Goal: Task Accomplishment & Management: Manage account settings

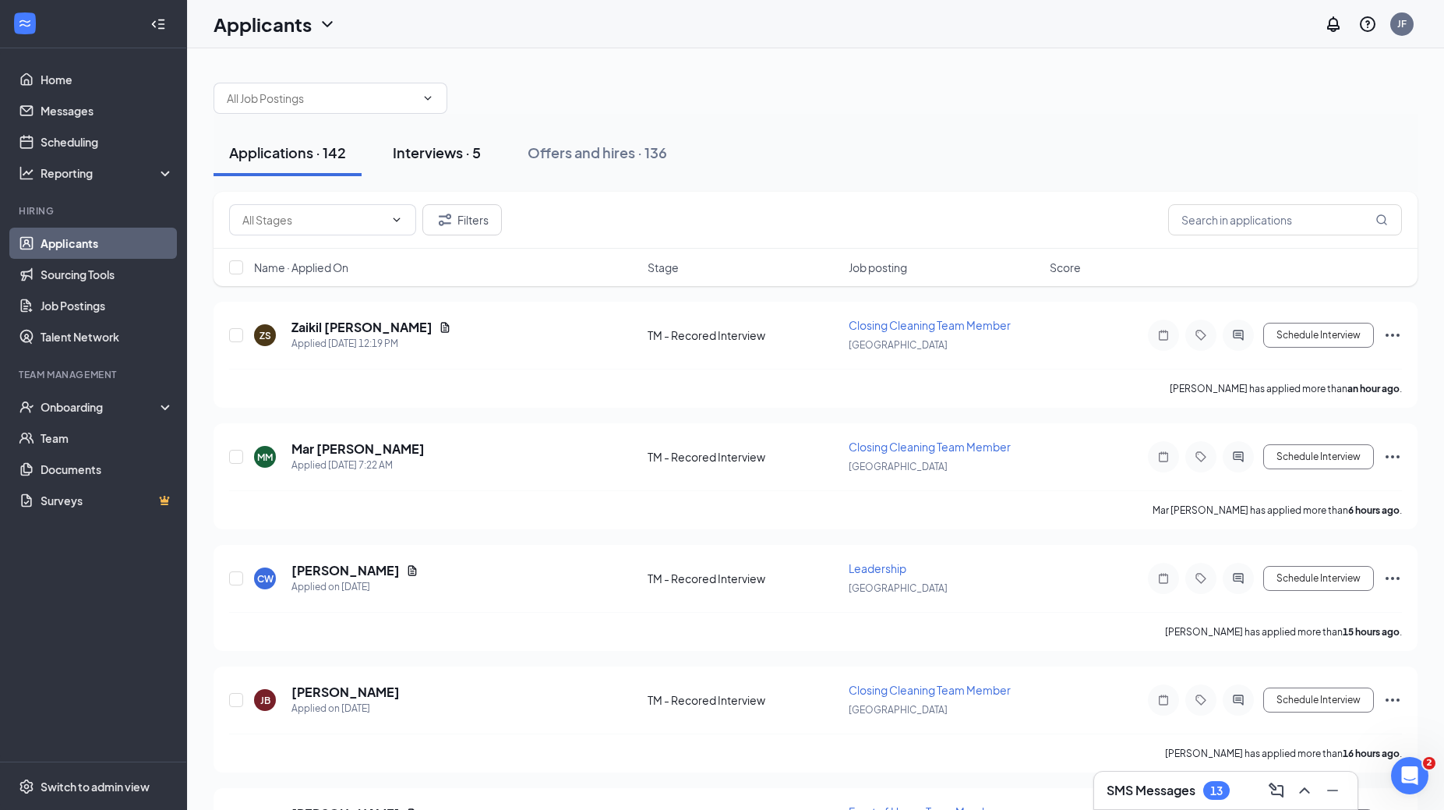
click at [439, 159] on div "Interviews · 5" at bounding box center [437, 152] width 88 height 19
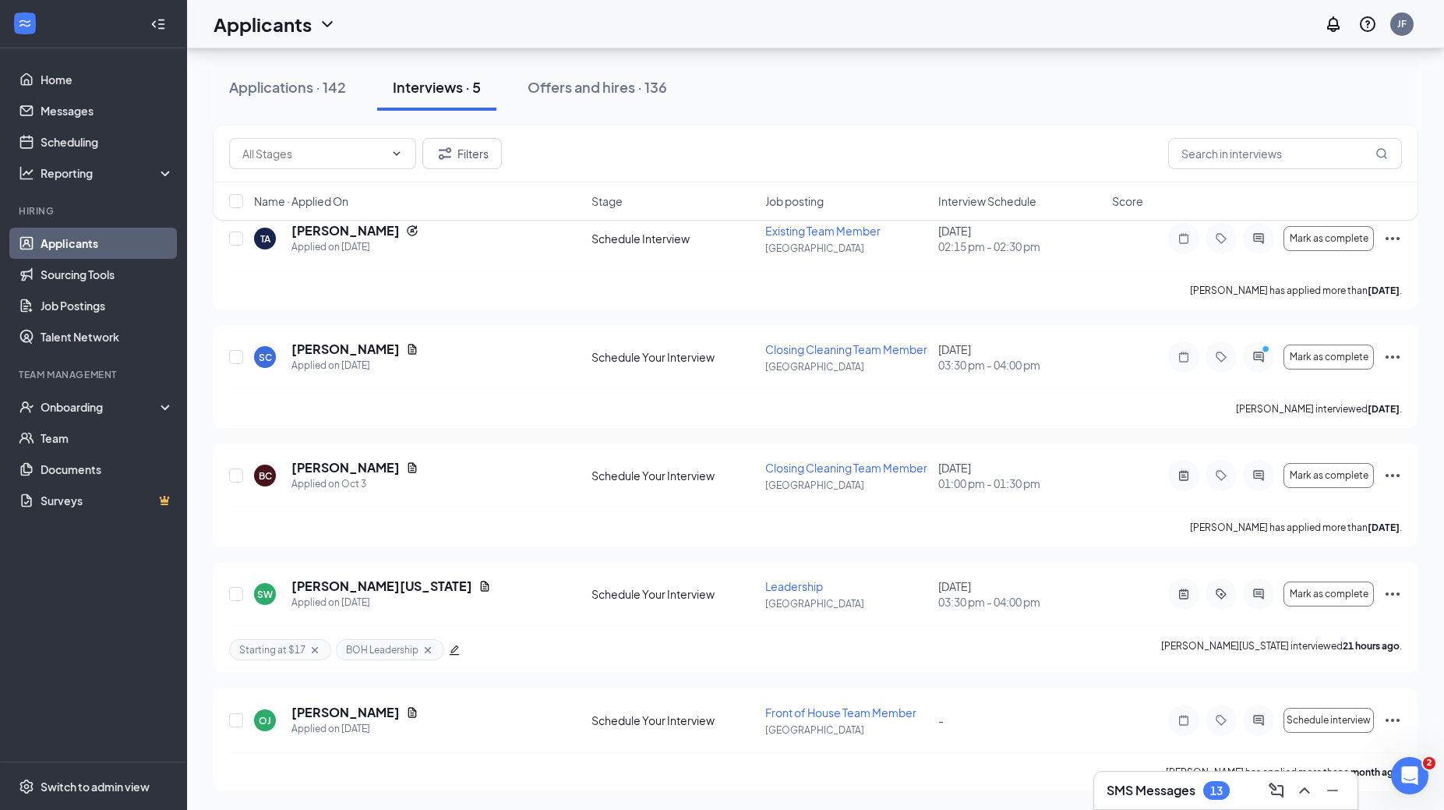
scroll to position [95, 0]
click at [1393, 590] on icon "Ellipses" at bounding box center [1392, 593] width 19 height 19
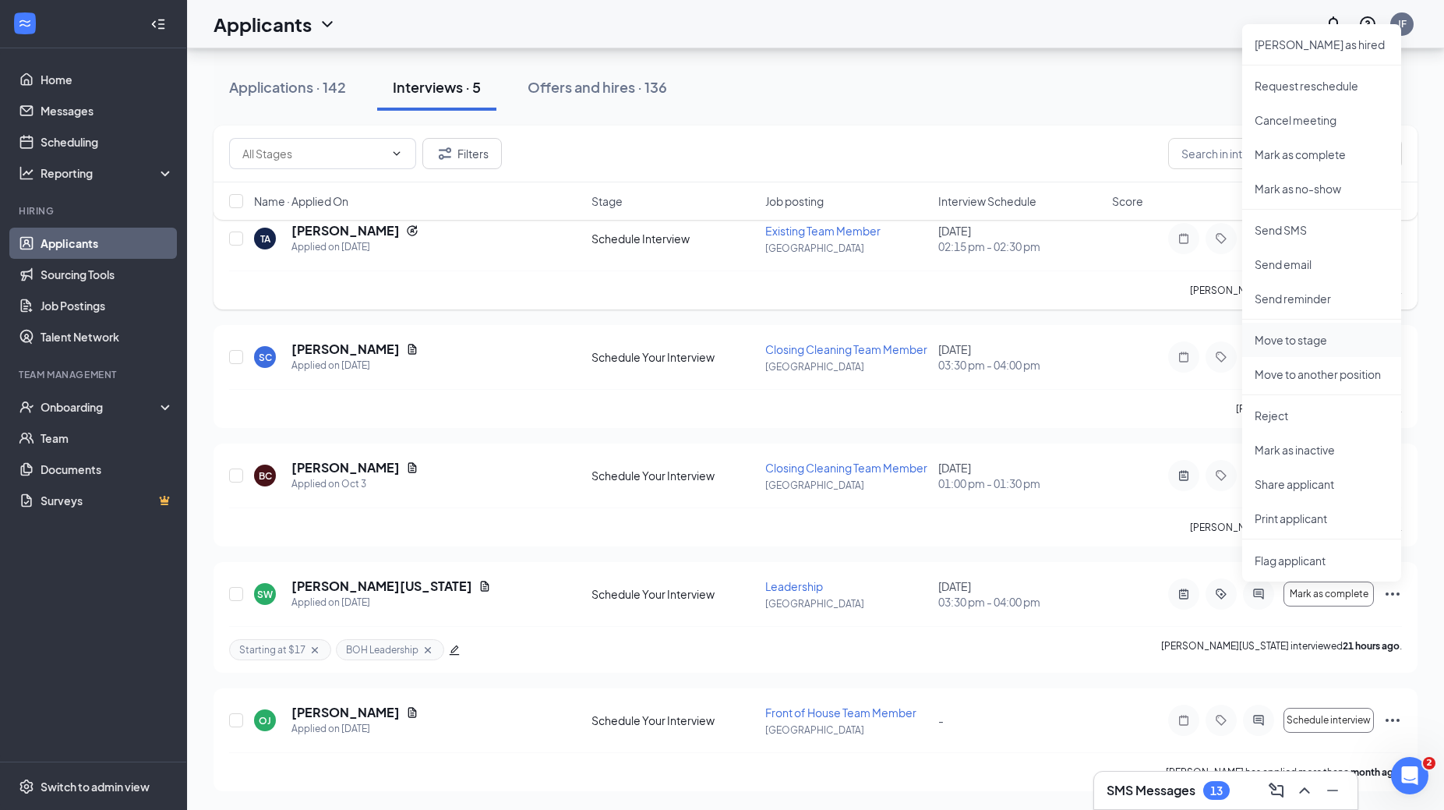
click at [1313, 347] on li "Move to stage" at bounding box center [1321, 340] width 159 height 34
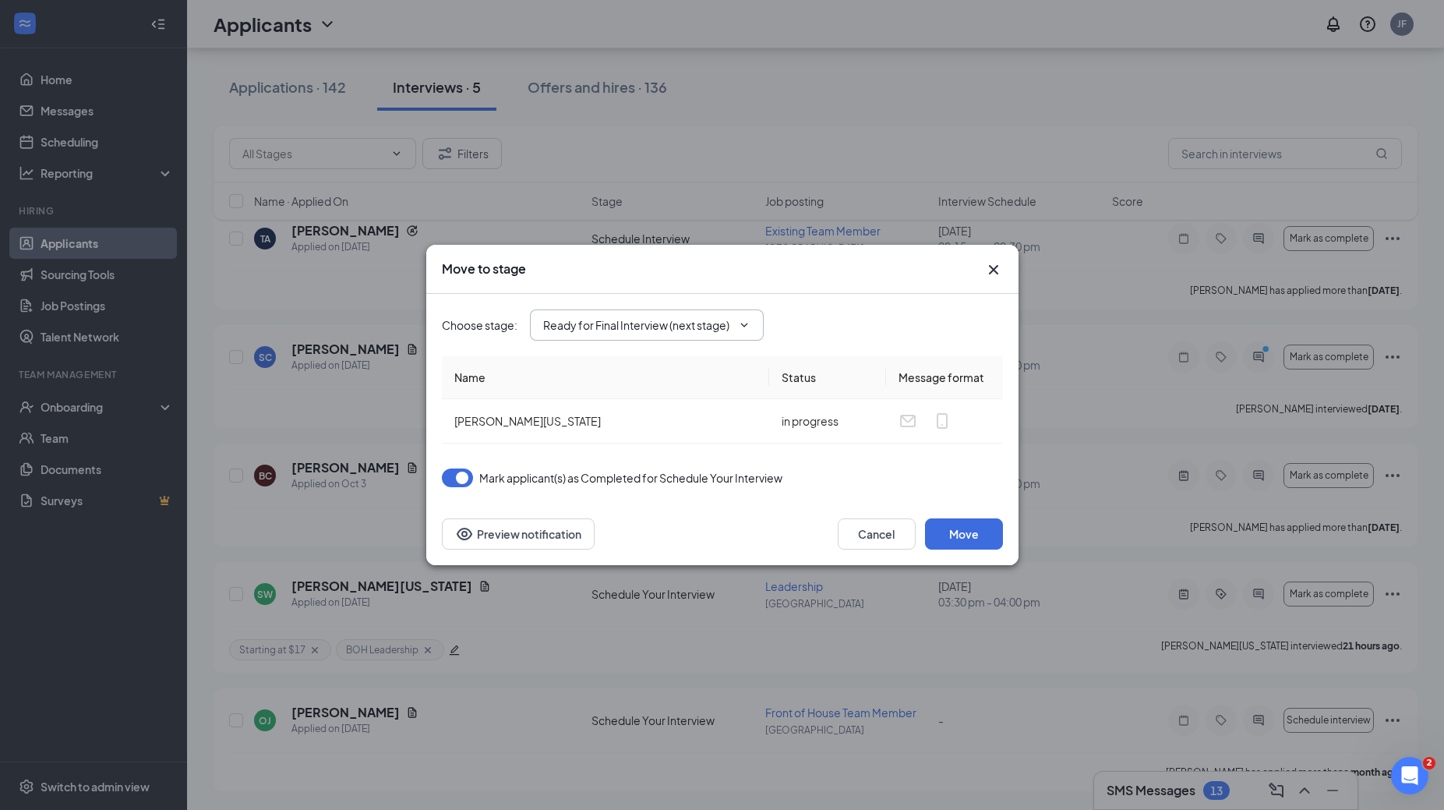
click at [743, 315] on span "Ready for Final Interview (next stage)" at bounding box center [647, 324] width 234 height 31
click at [744, 320] on icon "ChevronDown" at bounding box center [744, 325] width 12 height 12
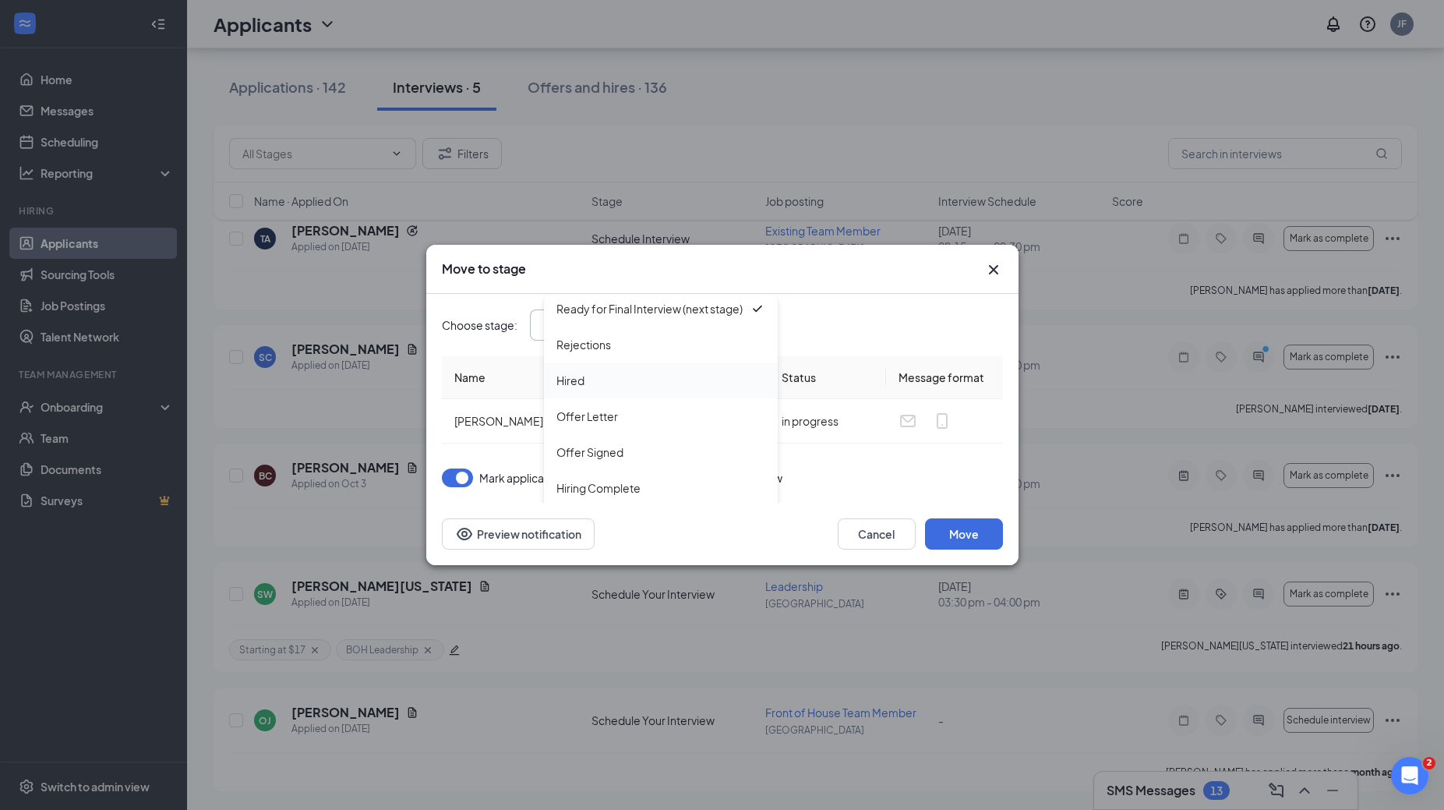
click at [717, 381] on div "Hired" at bounding box center [660, 380] width 209 height 17
type input "Hired"
click at [979, 534] on button "Move" at bounding box center [964, 533] width 78 height 31
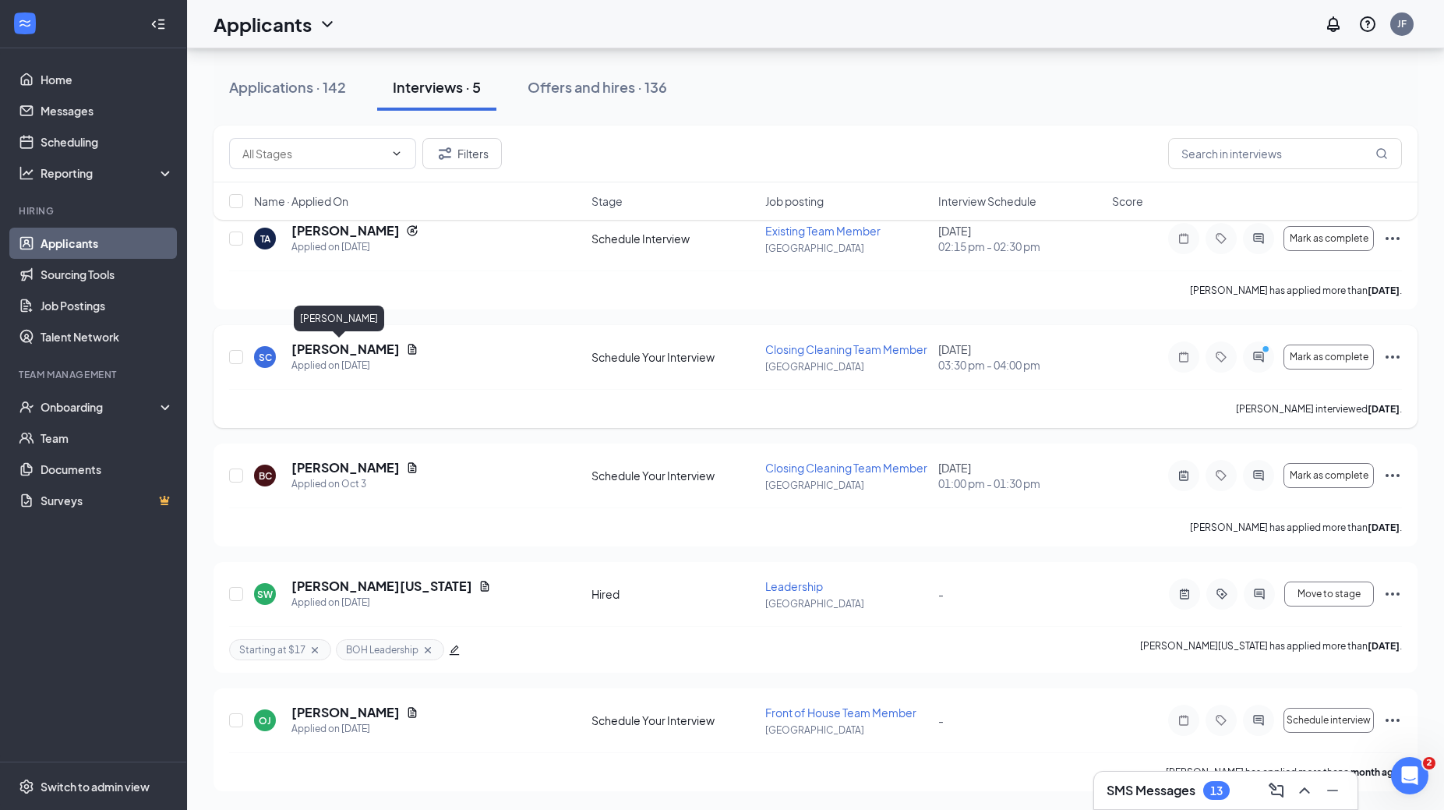
click at [313, 348] on h5 "[PERSON_NAME]" at bounding box center [345, 348] width 108 height 17
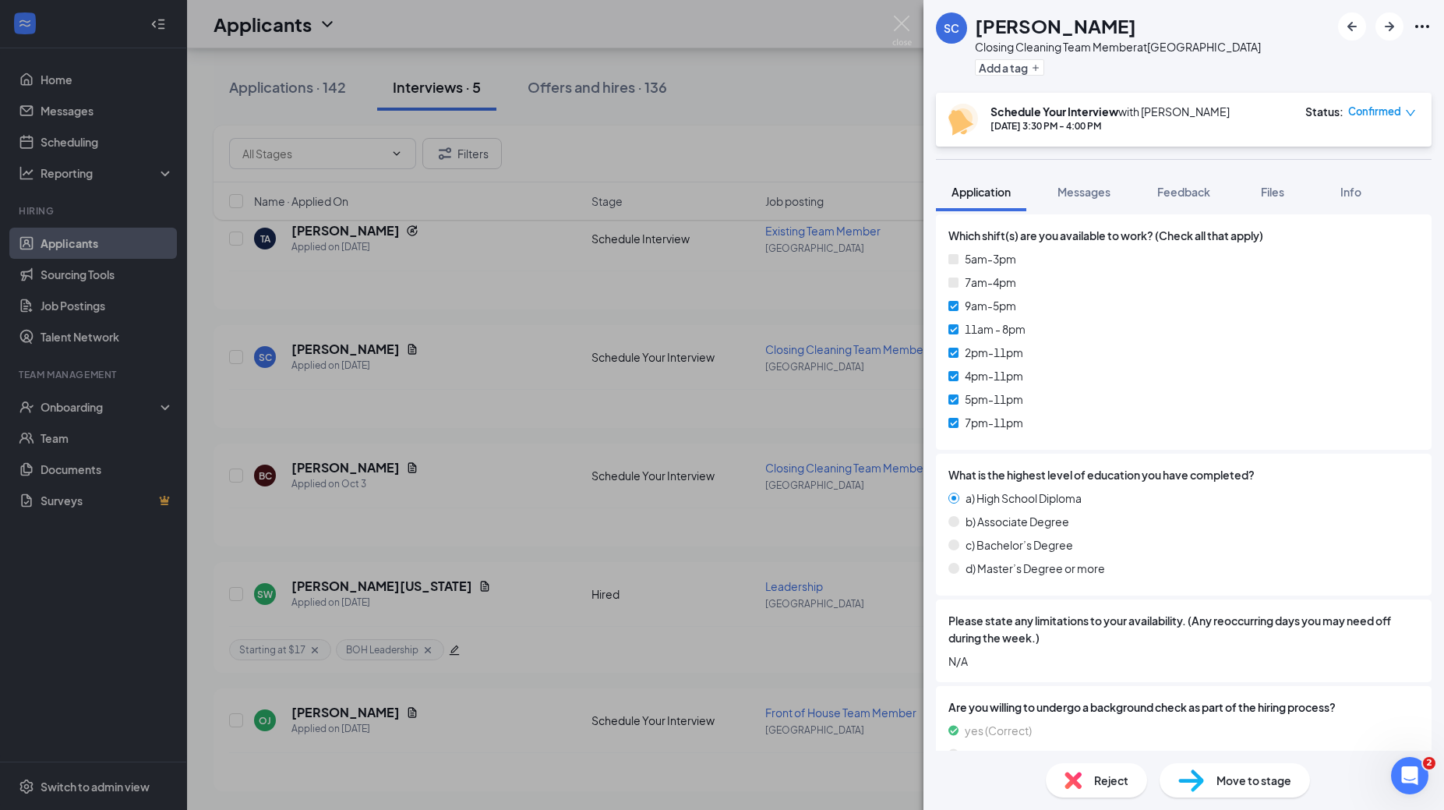
scroll to position [965, 0]
click at [1182, 183] on button "Feedback" at bounding box center [1183, 191] width 84 height 39
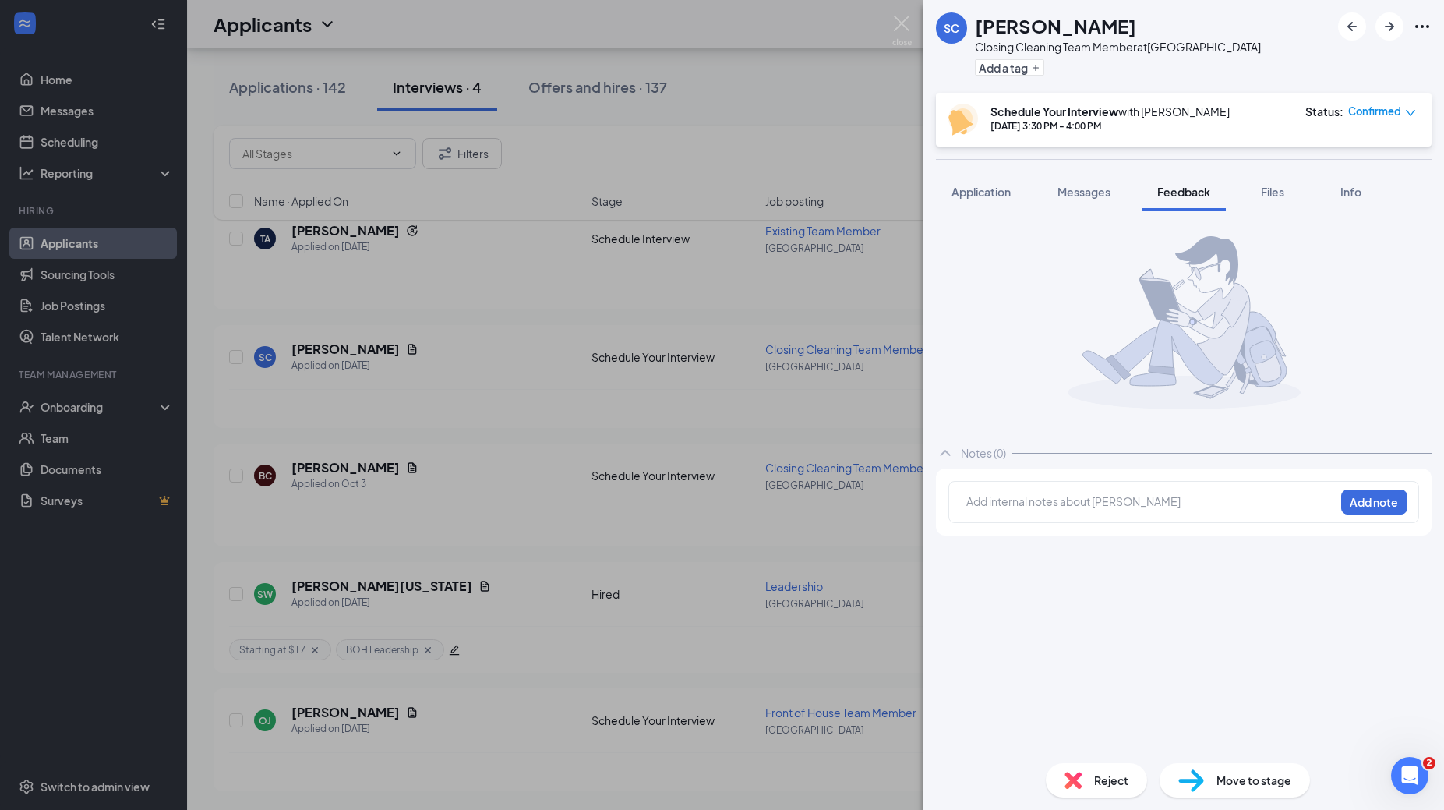
click at [1085, 513] on div at bounding box center [1150, 503] width 367 height 20
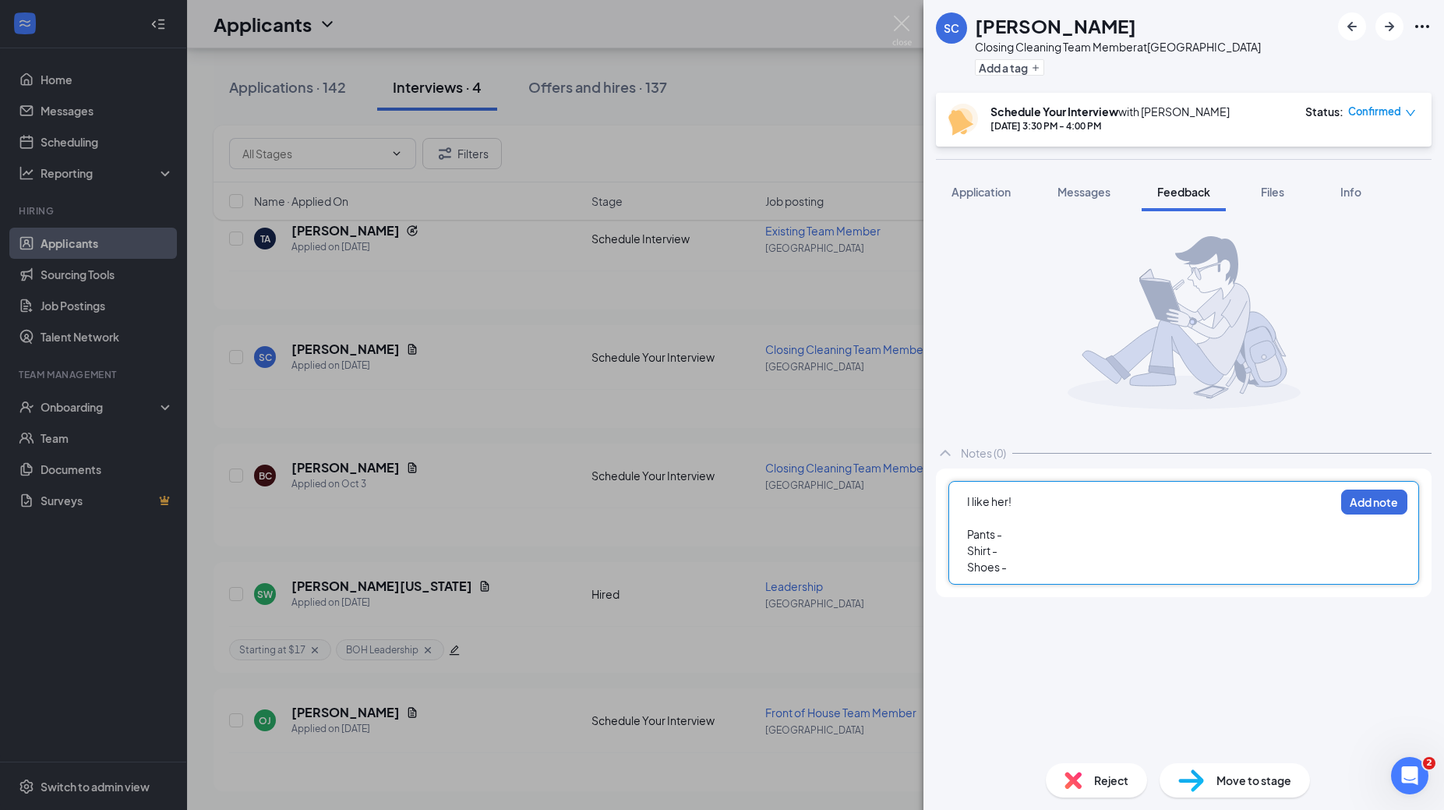
click at [1071, 542] on div "Shirt -" at bounding box center [1150, 550] width 367 height 16
click at [1042, 537] on div "Pants -" at bounding box center [1150, 534] width 367 height 16
click at [1018, 548] on div "Shirt -" at bounding box center [1150, 550] width 367 height 16
click at [1016, 541] on div "Pants -" at bounding box center [1150, 534] width 367 height 16
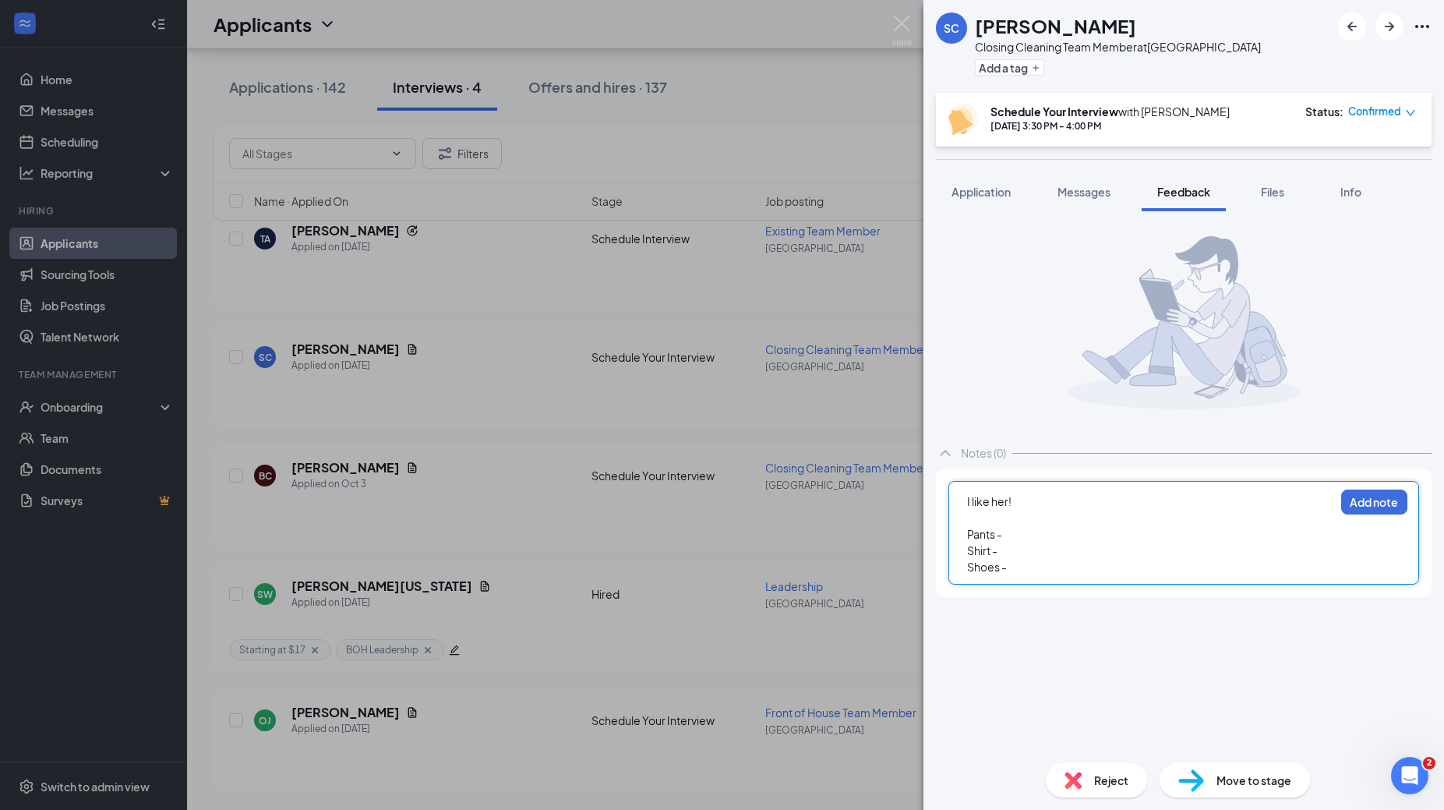
click at [1014, 548] on div "Shirt -" at bounding box center [1150, 550] width 367 height 16
click at [1010, 566] on div "Shoes -" at bounding box center [1150, 567] width 367 height 16
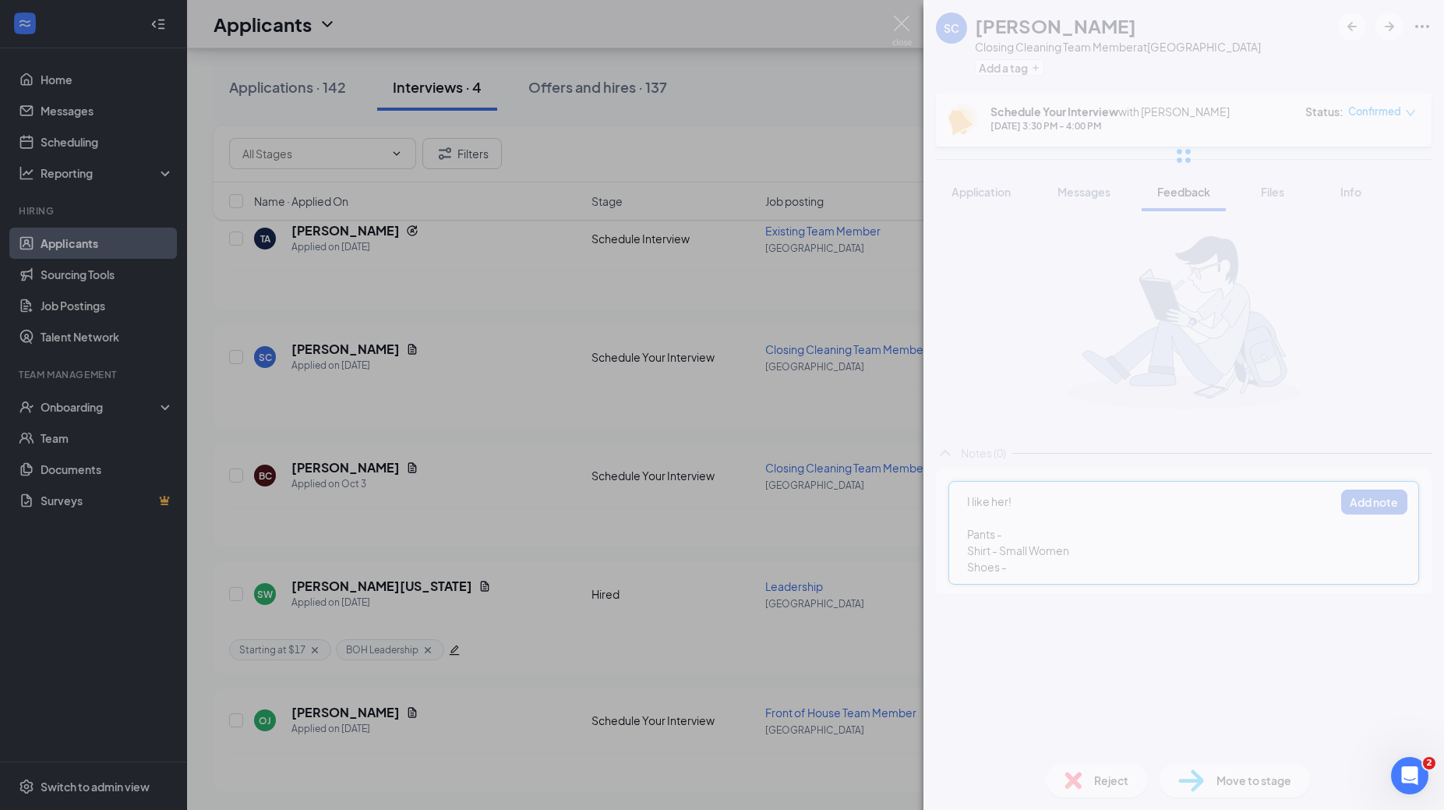
click at [1029, 534] on div "SC [PERSON_NAME] Closing Cleaning Team Member at [GEOGRAPHIC_DATA] Add a tag Sc…" at bounding box center [1183, 405] width 520 height 810
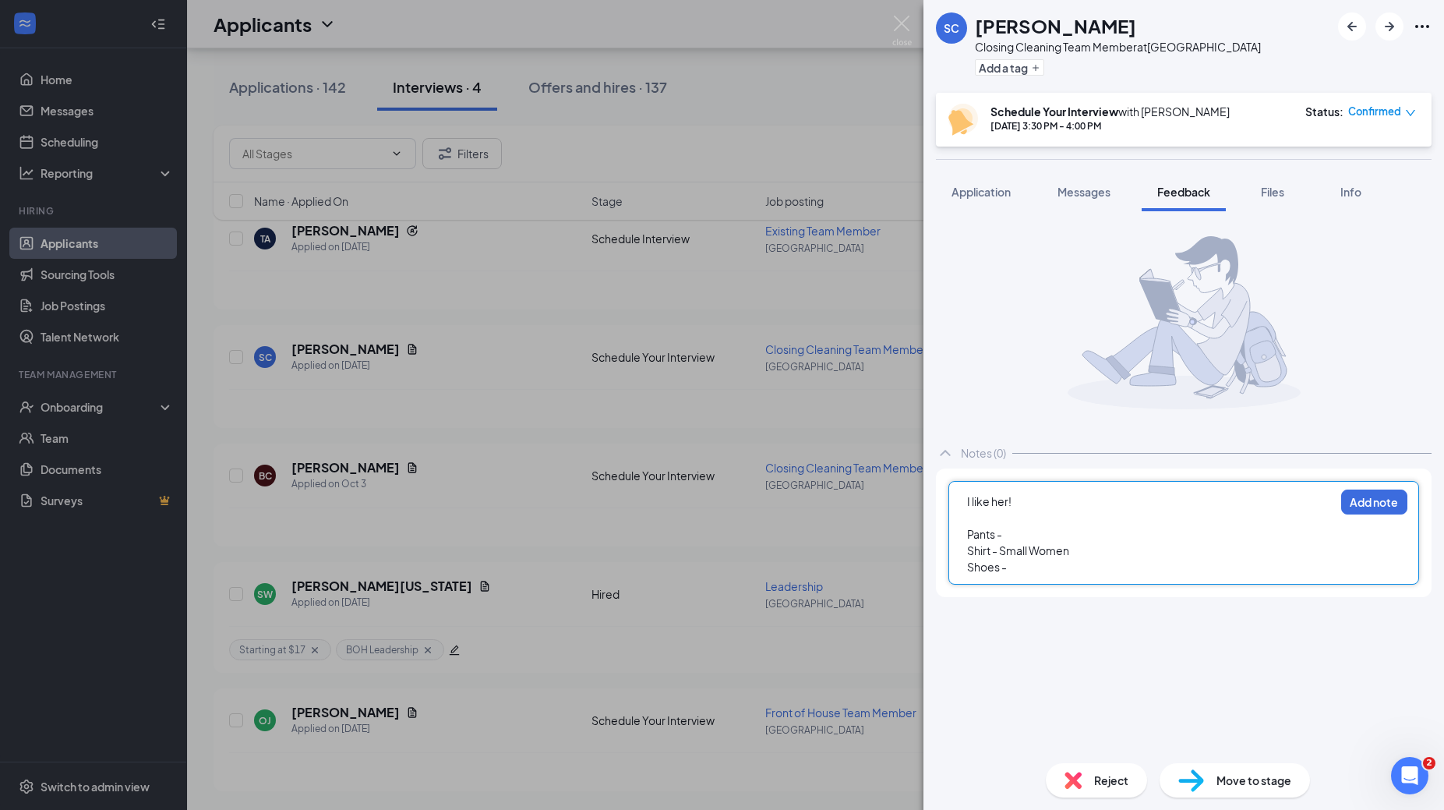
click at [1018, 538] on div "Pants -" at bounding box center [1150, 534] width 367 height 16
click at [1035, 574] on div "Shoes -" at bounding box center [1150, 567] width 367 height 16
click at [1377, 495] on button "Add note" at bounding box center [1374, 501] width 66 height 25
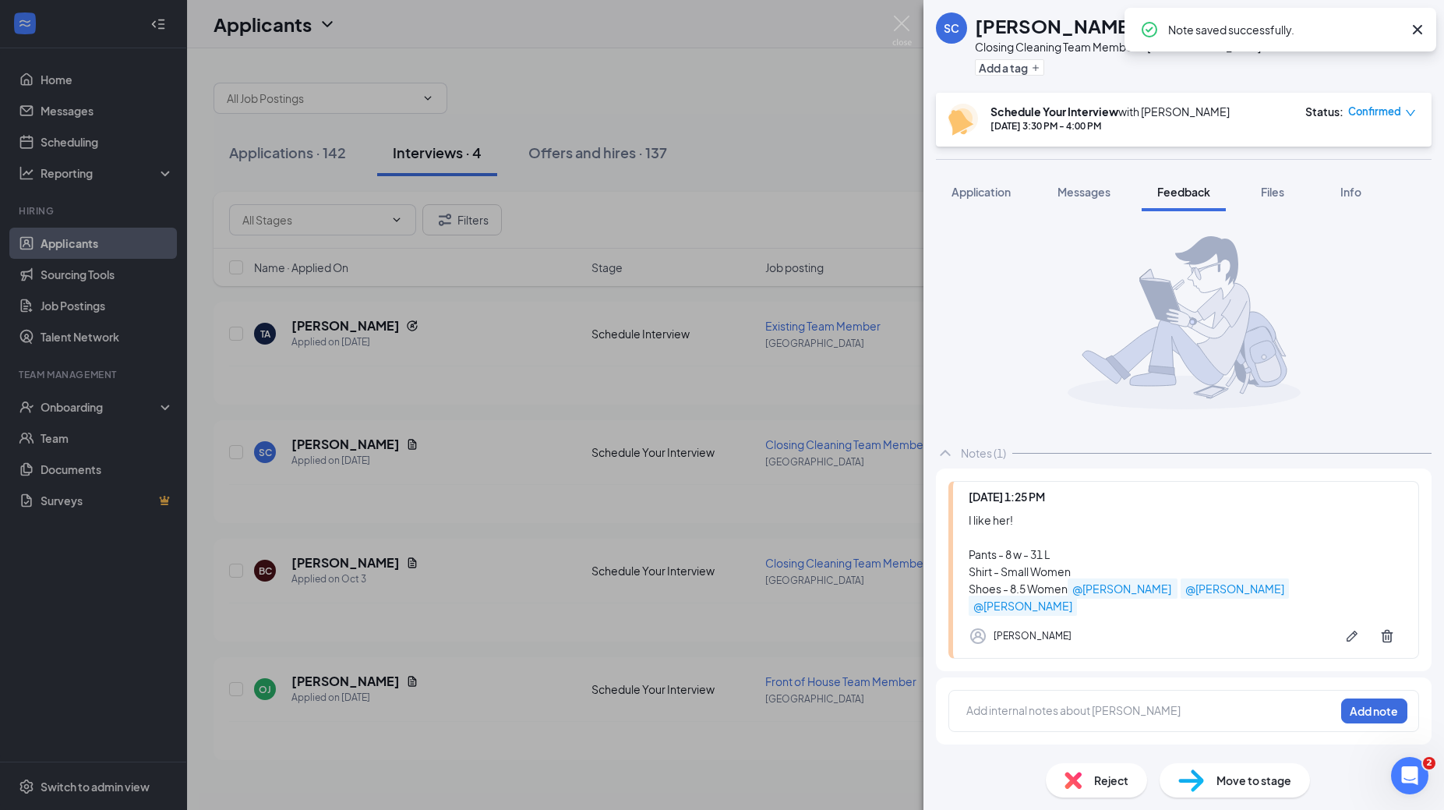
click at [1274, 784] on span "Move to stage" at bounding box center [1253, 779] width 75 height 17
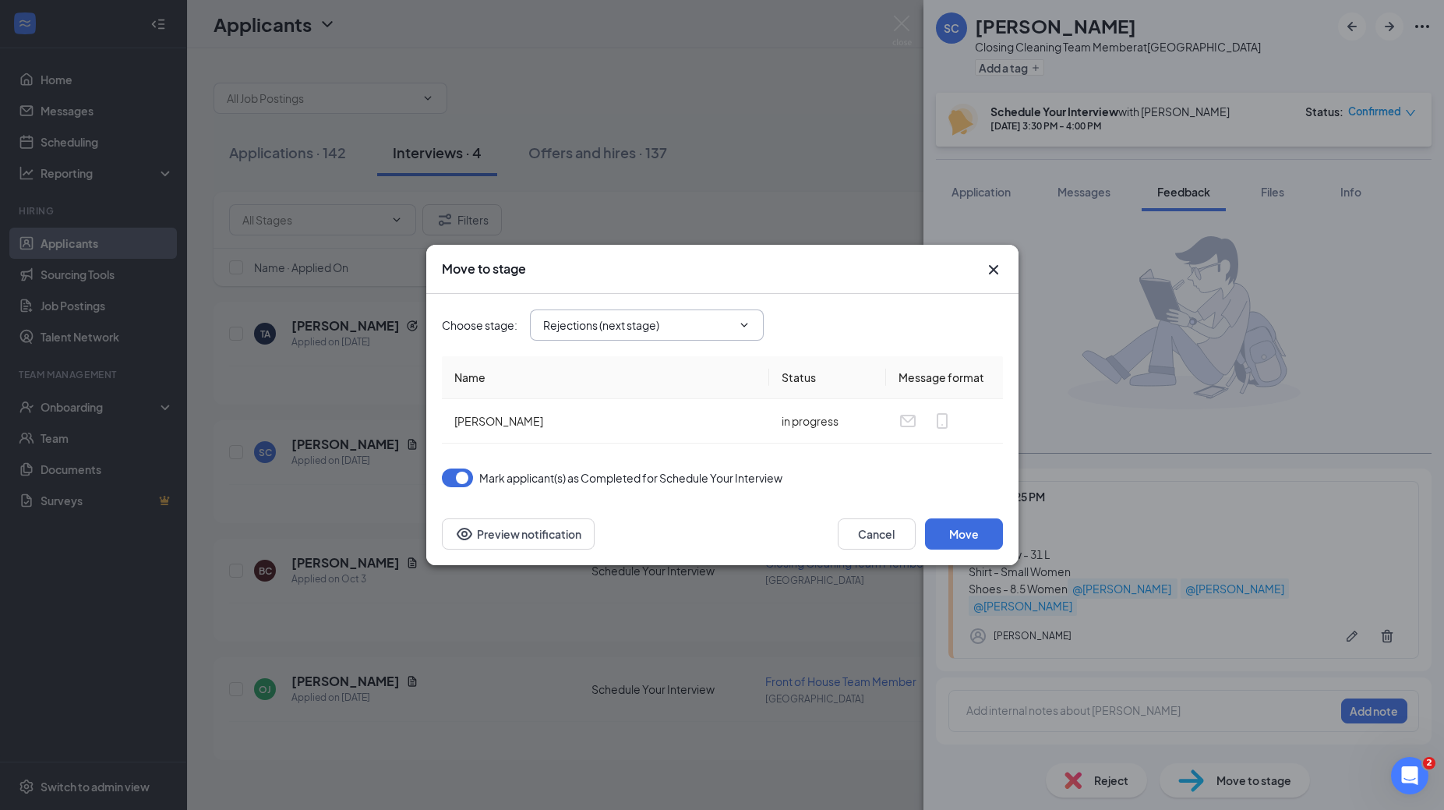
click at [751, 334] on span "Rejections (next stage)" at bounding box center [647, 324] width 234 height 31
click at [746, 331] on span "Rejections (next stage)" at bounding box center [647, 324] width 234 height 31
click at [743, 320] on icon "ChevronDown" at bounding box center [744, 325] width 12 height 12
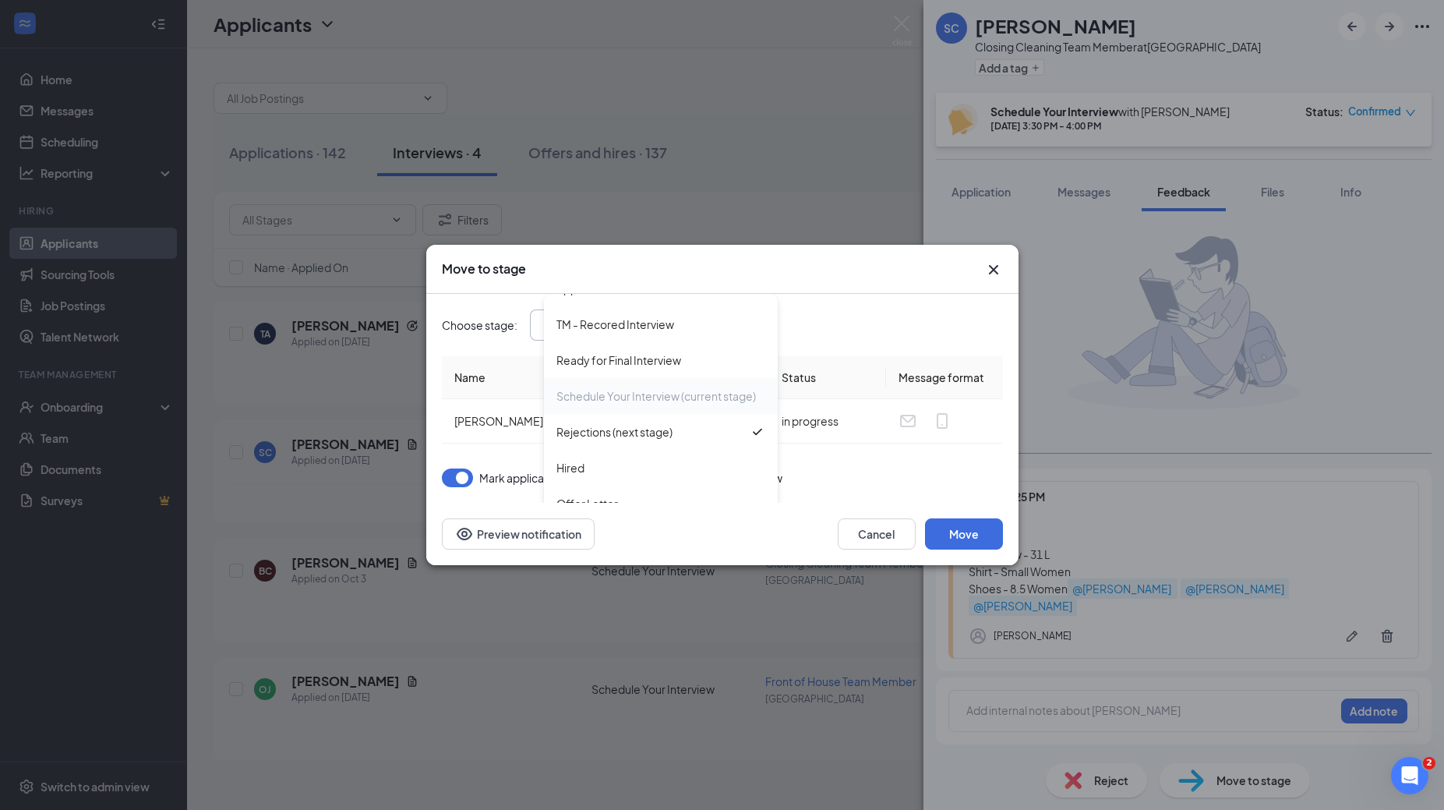
scroll to position [30, 0]
click at [670, 462] on div "Hired" at bounding box center [660, 460] width 209 height 17
type input "Hired"
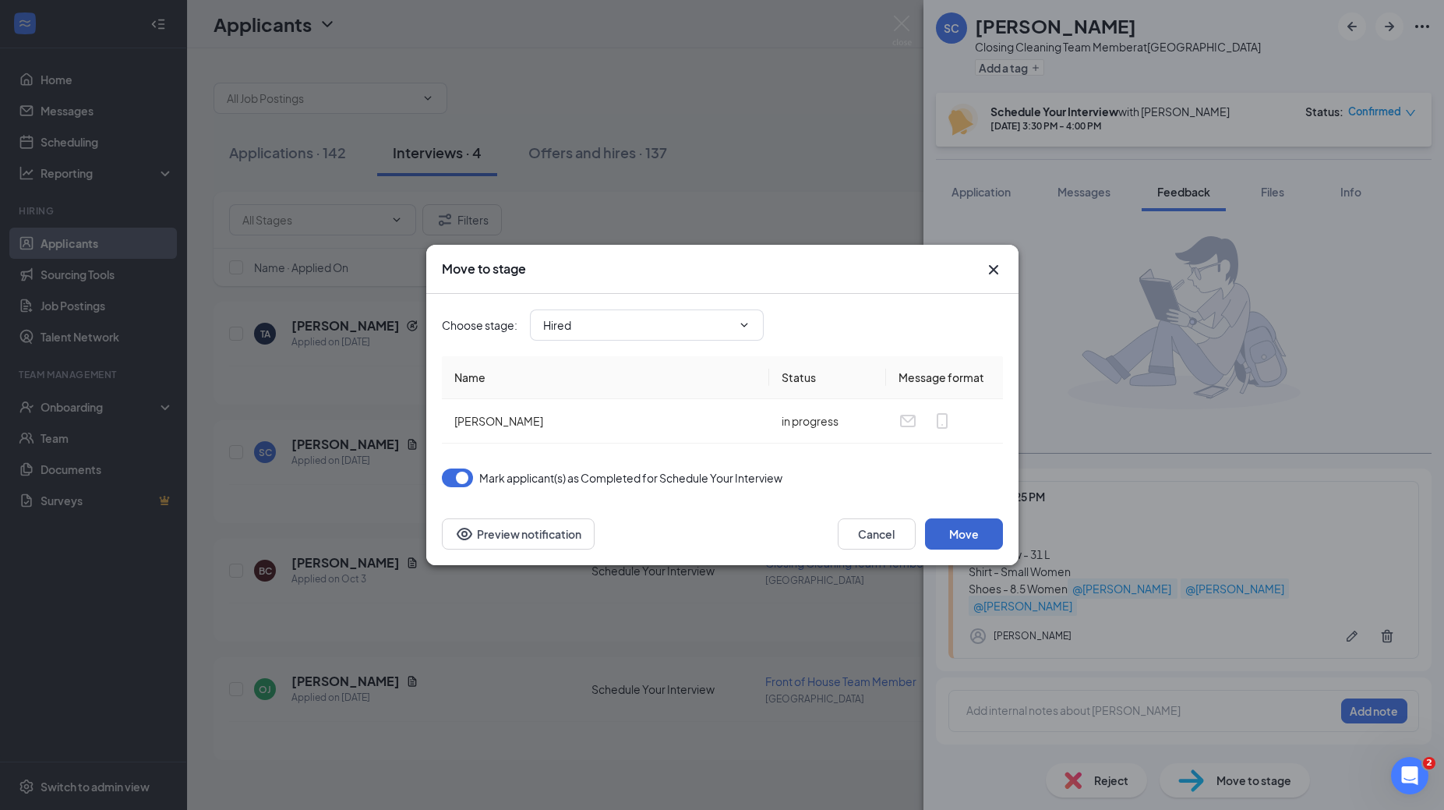
click at [959, 531] on button "Move" at bounding box center [964, 533] width 78 height 31
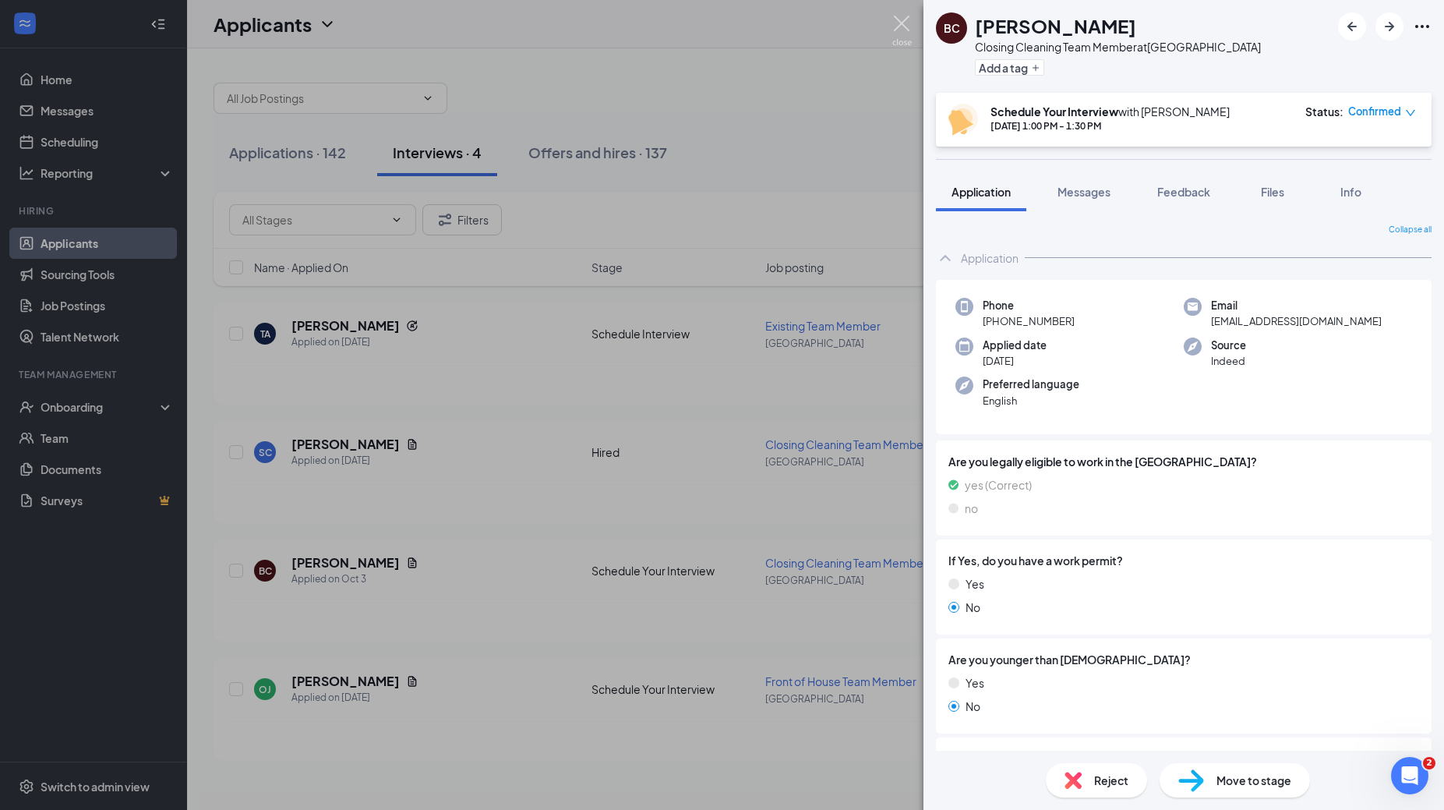
click at [898, 25] on img at bounding box center [901, 31] width 19 height 30
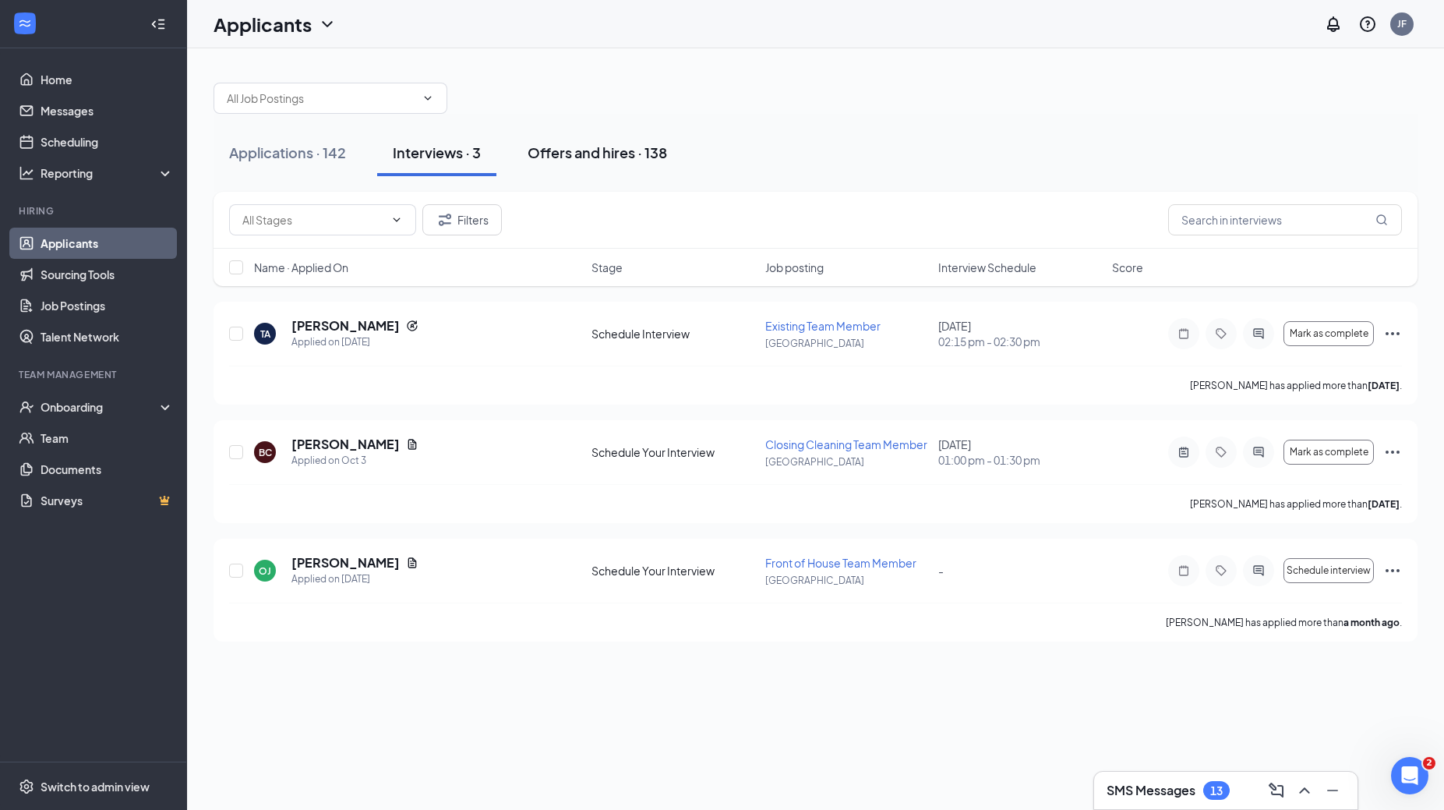
click at [590, 160] on div "Offers and hires · 138" at bounding box center [596, 152] width 139 height 19
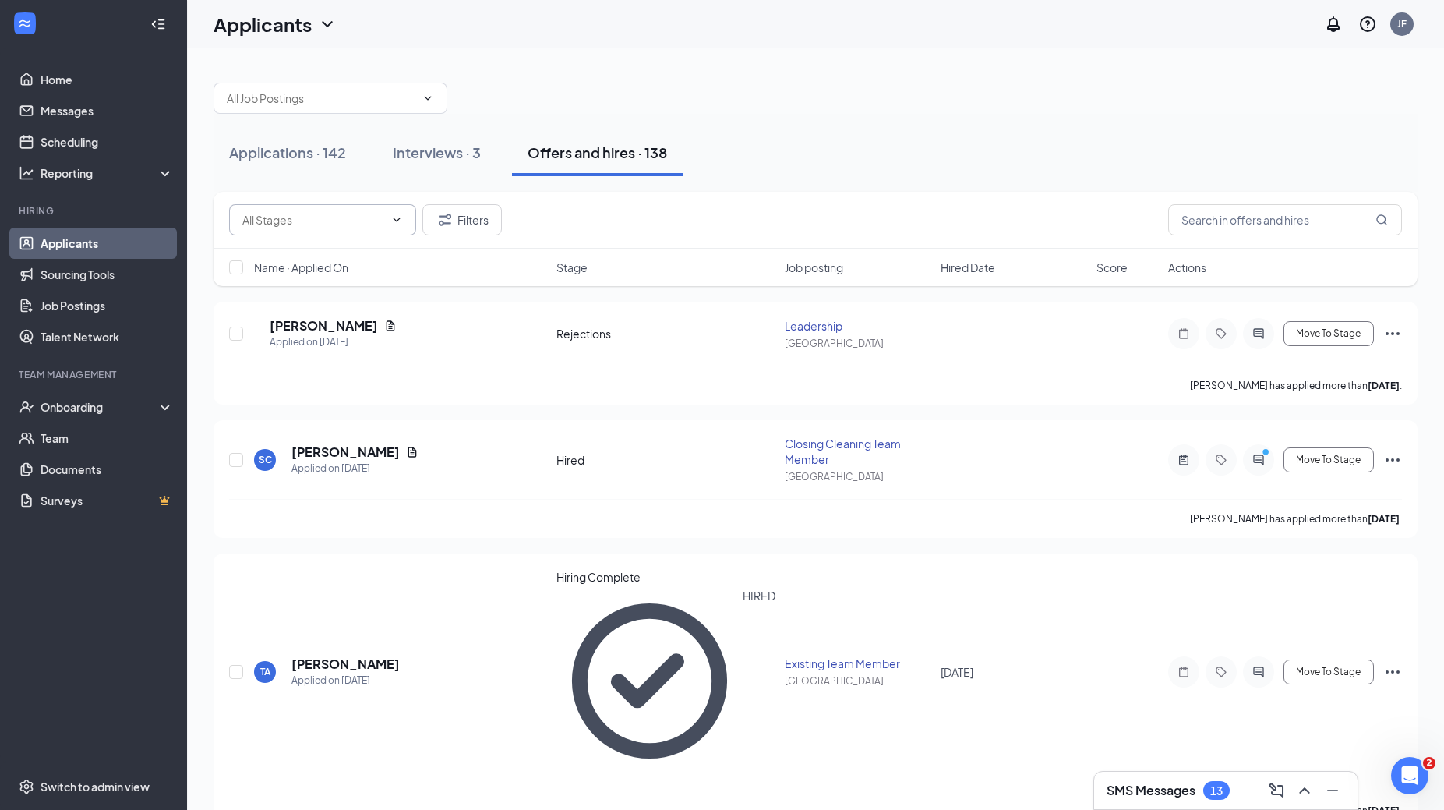
click at [400, 220] on icon "ChevronDown" at bounding box center [396, 219] width 12 height 12
click at [308, 452] on h5 "[PERSON_NAME]" at bounding box center [345, 451] width 108 height 17
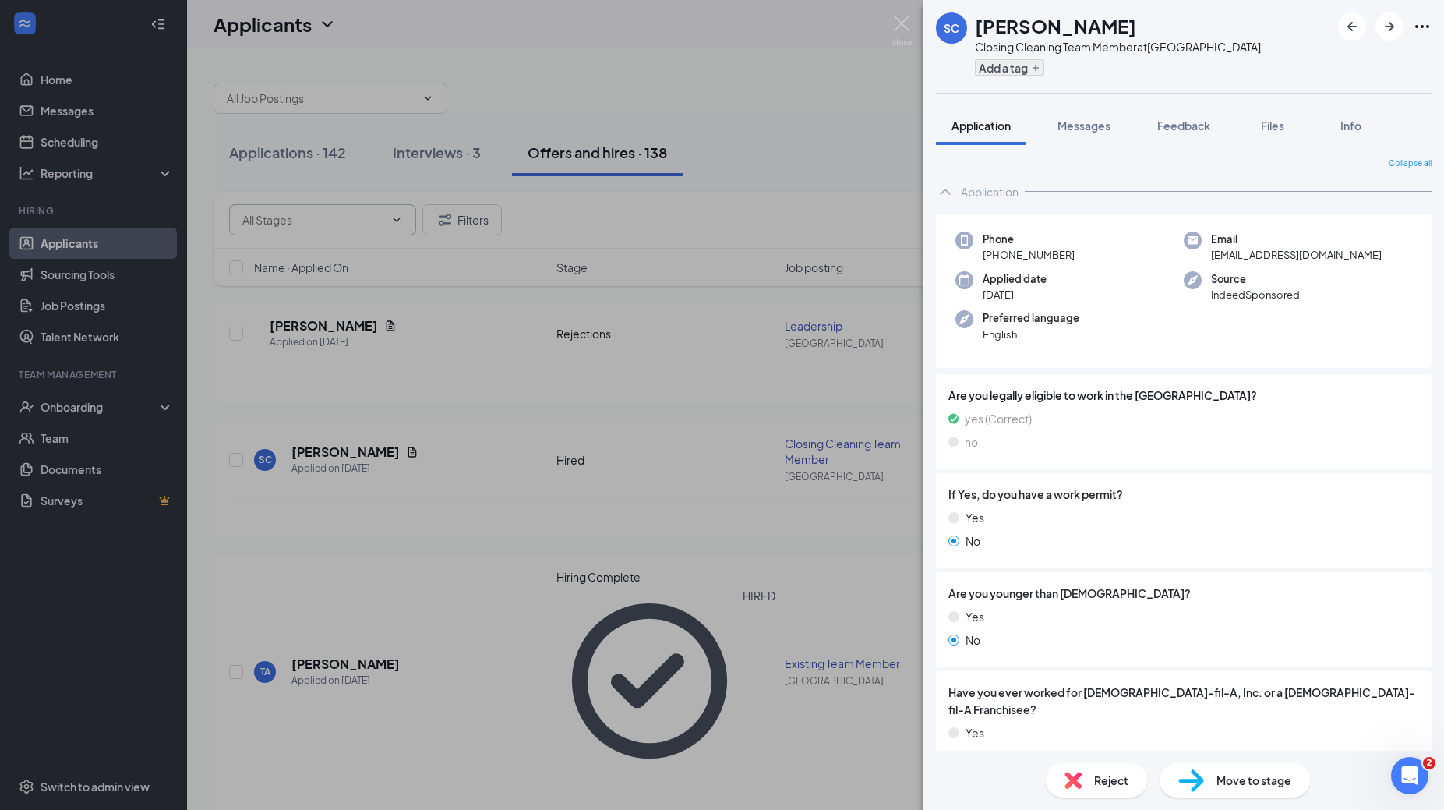
click at [1039, 72] on button "Add a tag" at bounding box center [1009, 67] width 69 height 16
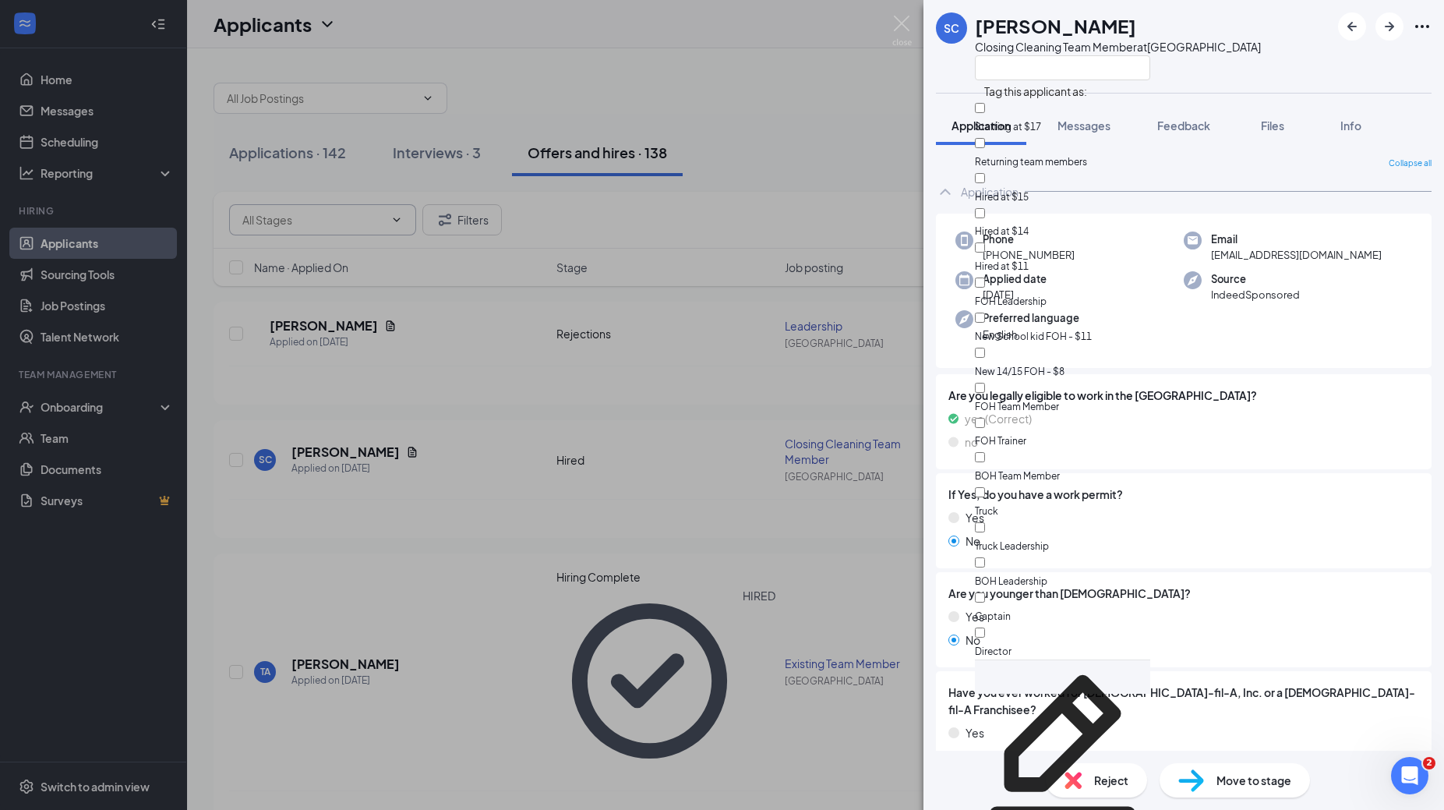
scroll to position [48, 0]
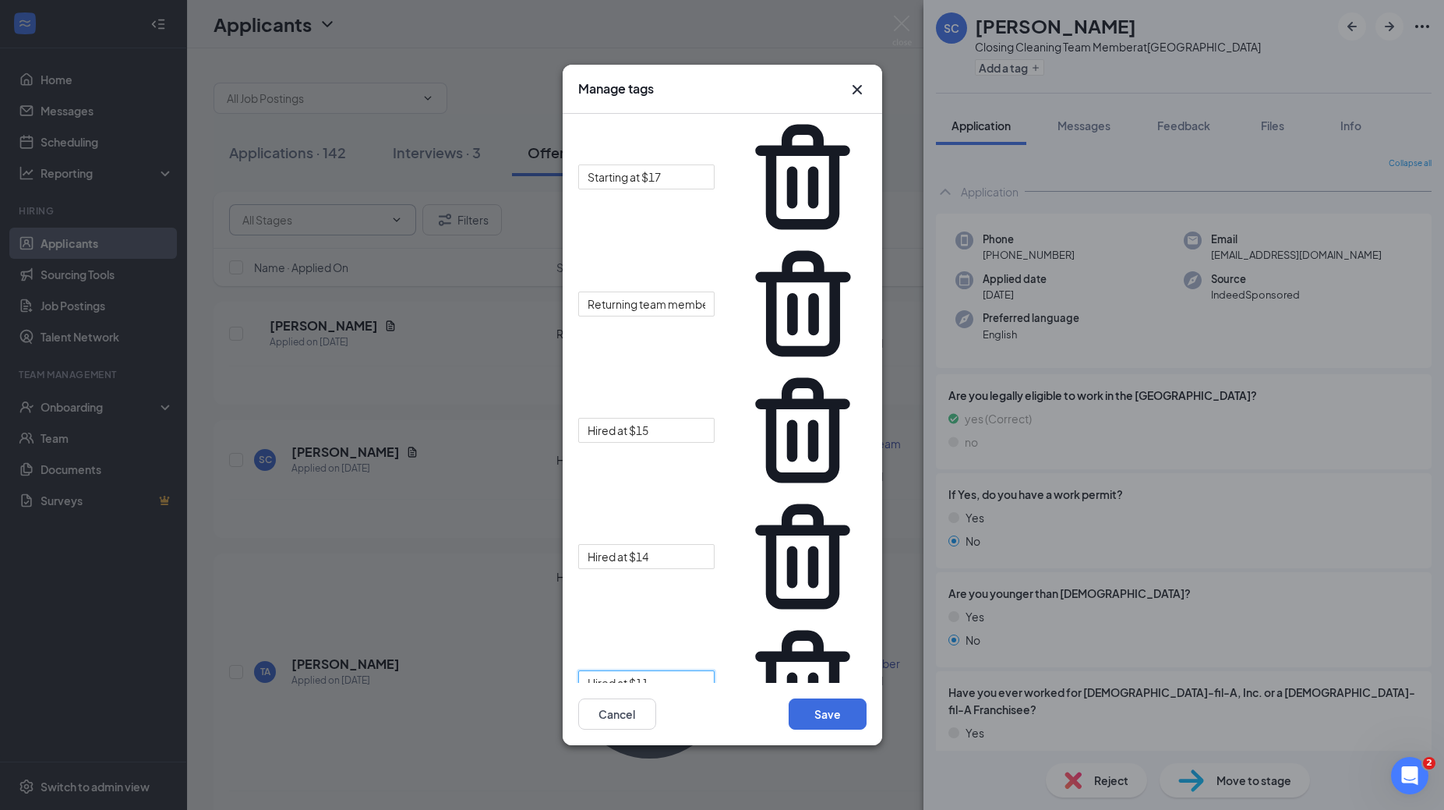
click at [658, 670] on input "Hired at $11" at bounding box center [646, 682] width 137 height 25
click at [585, 670] on input "Hired at $9.50" at bounding box center [646, 682] width 137 height 25
type input "New Hired at $9.50"
click at [822, 713] on button "Save" at bounding box center [827, 713] width 78 height 31
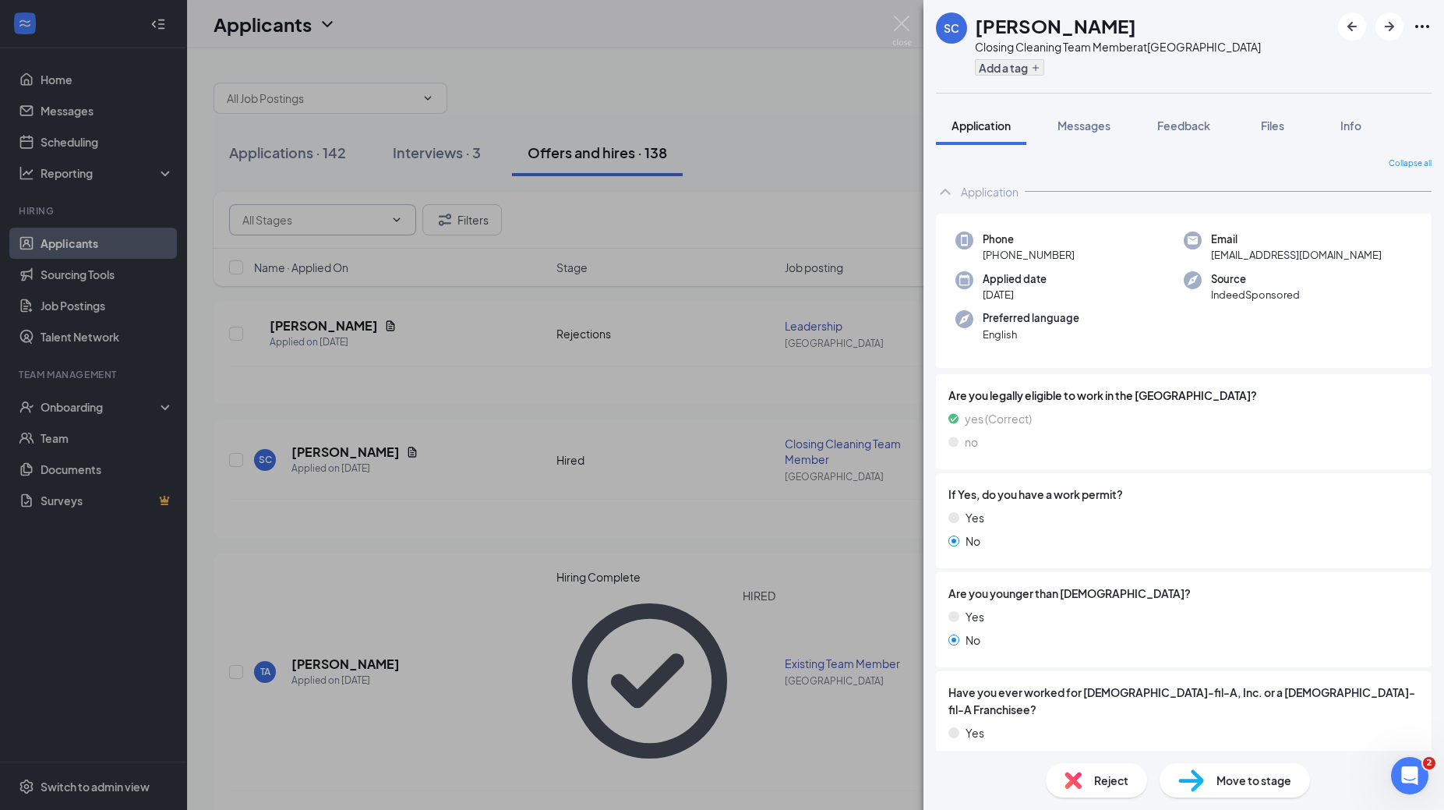
click at [1027, 60] on button "Add a tag" at bounding box center [1009, 67] width 69 height 16
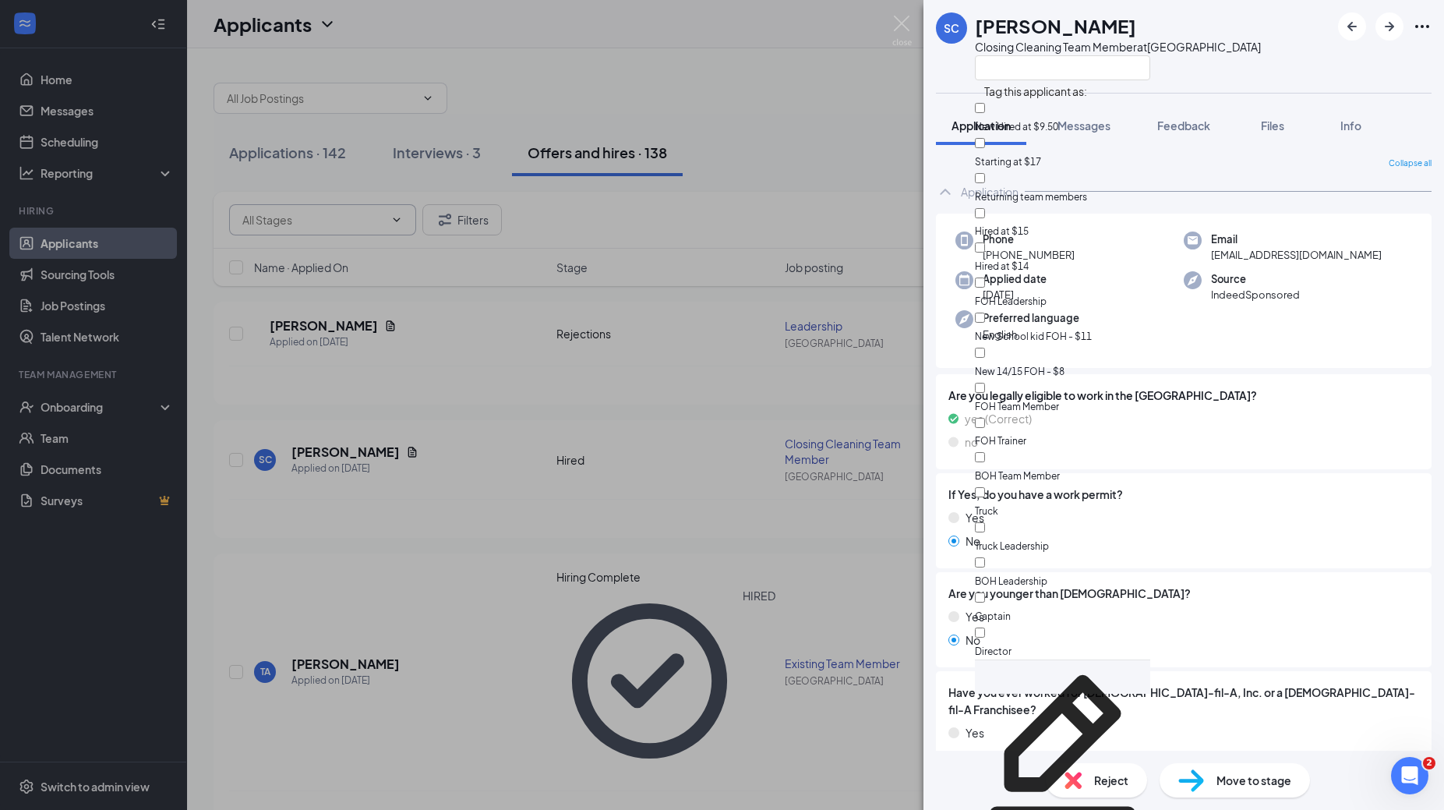
click at [985, 111] on input "New Hired at $9.50" at bounding box center [980, 108] width 10 height 10
checkbox input "true"
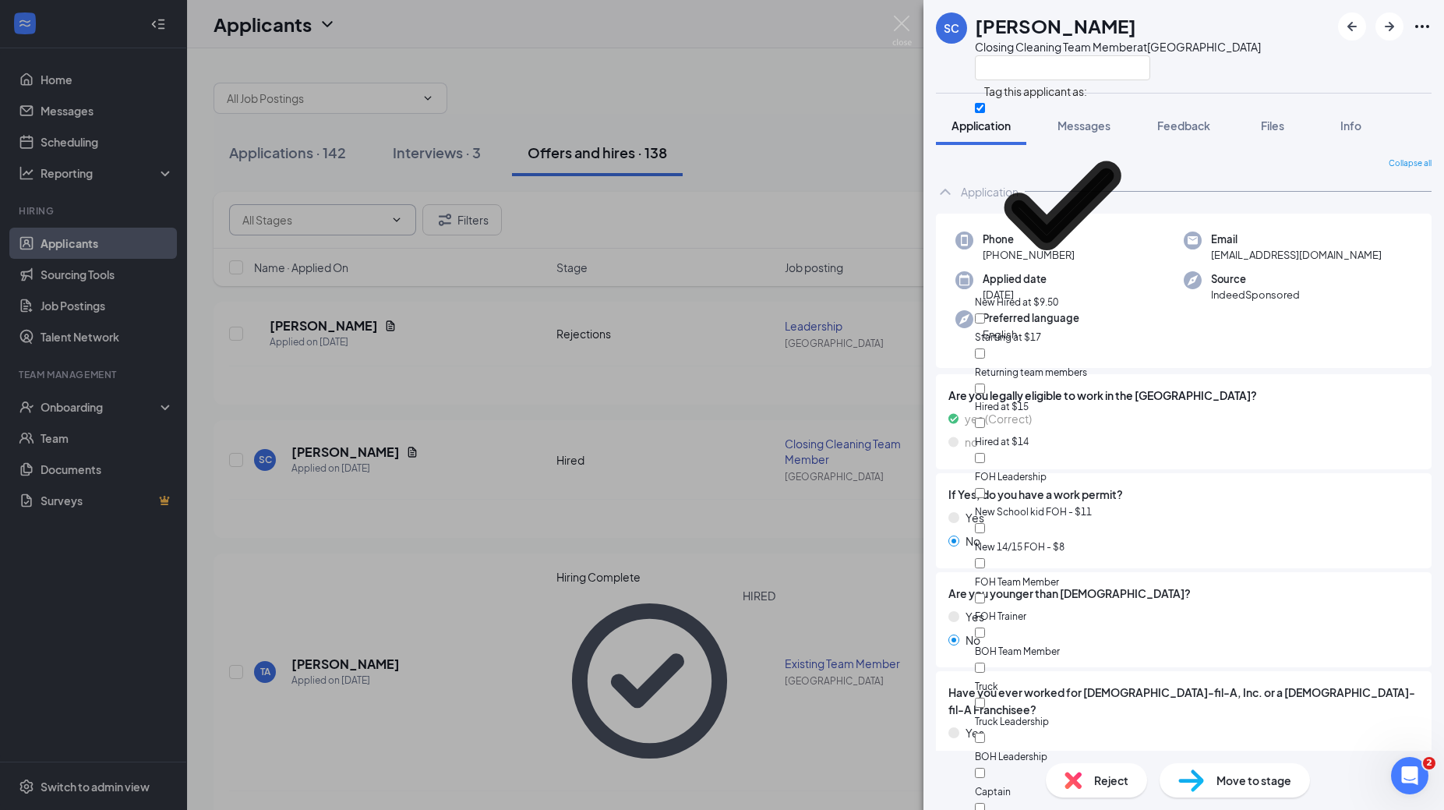
scroll to position [136, 0]
click at [985, 558] on input "FOH Team Member" at bounding box center [980, 563] width 10 height 10
checkbox input "true"
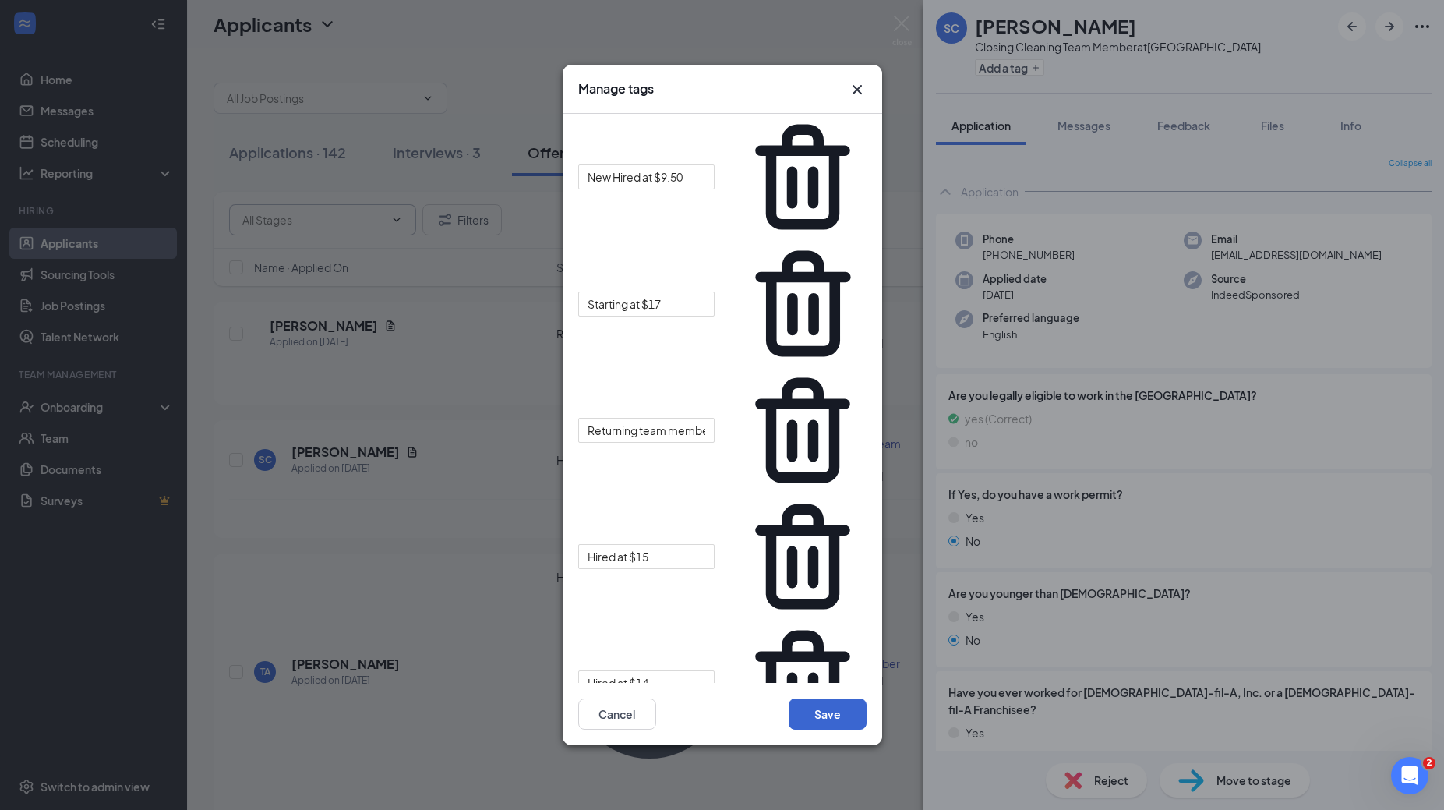
click at [812, 714] on button "Save" at bounding box center [827, 713] width 78 height 31
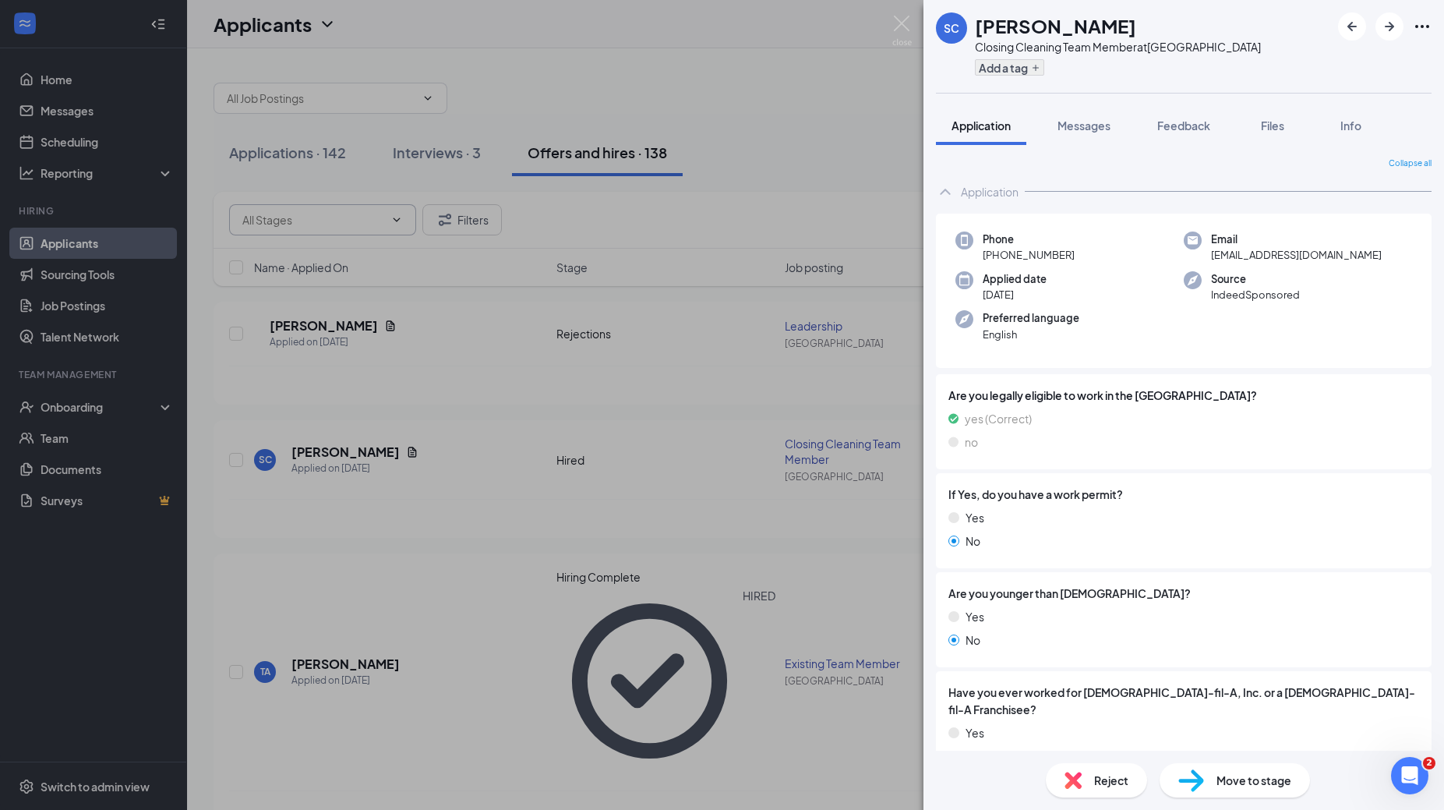
click at [1012, 71] on button "Add a tag" at bounding box center [1009, 67] width 69 height 16
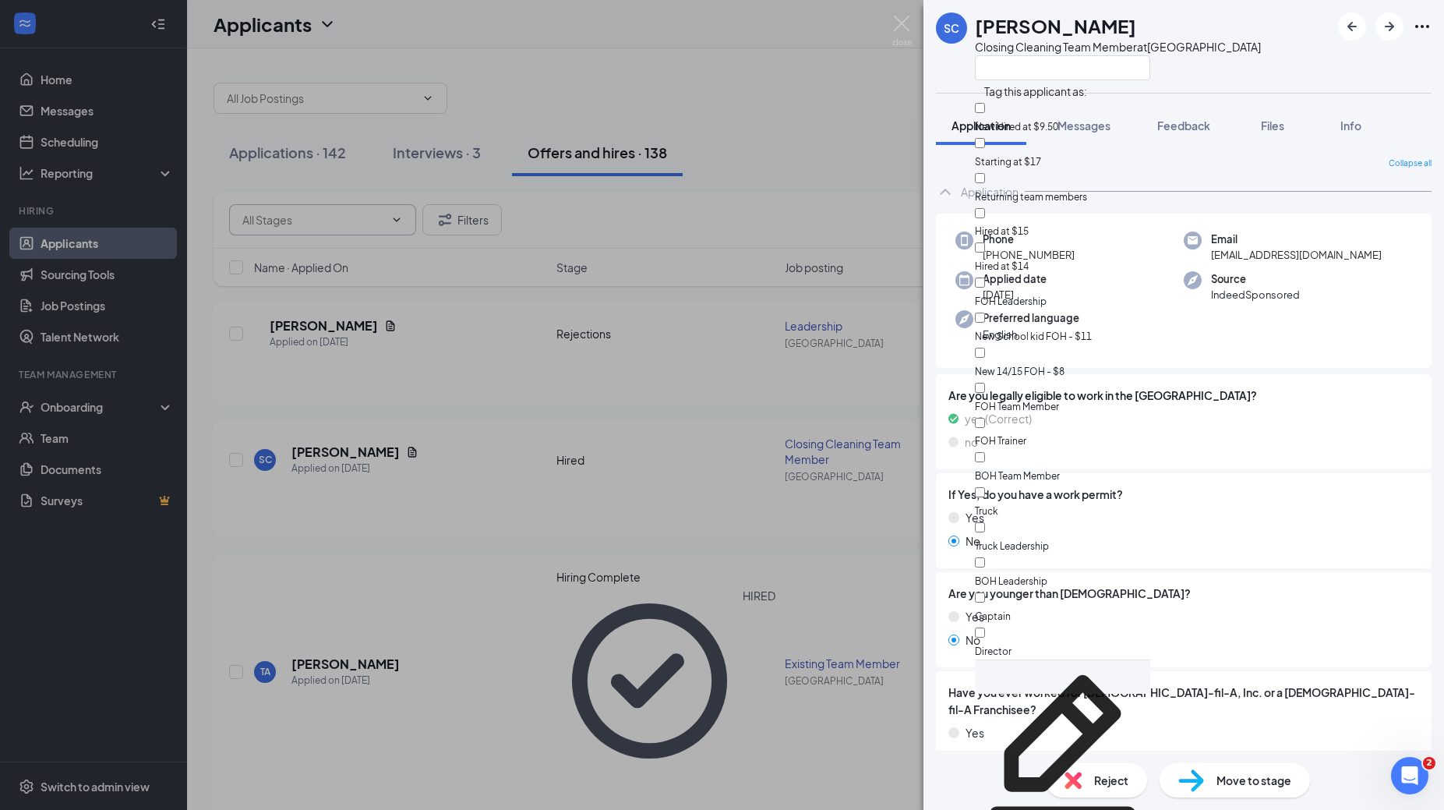
click at [985, 111] on input "New Hired at $9.50" at bounding box center [980, 108] width 10 height 10
checkbox input "true"
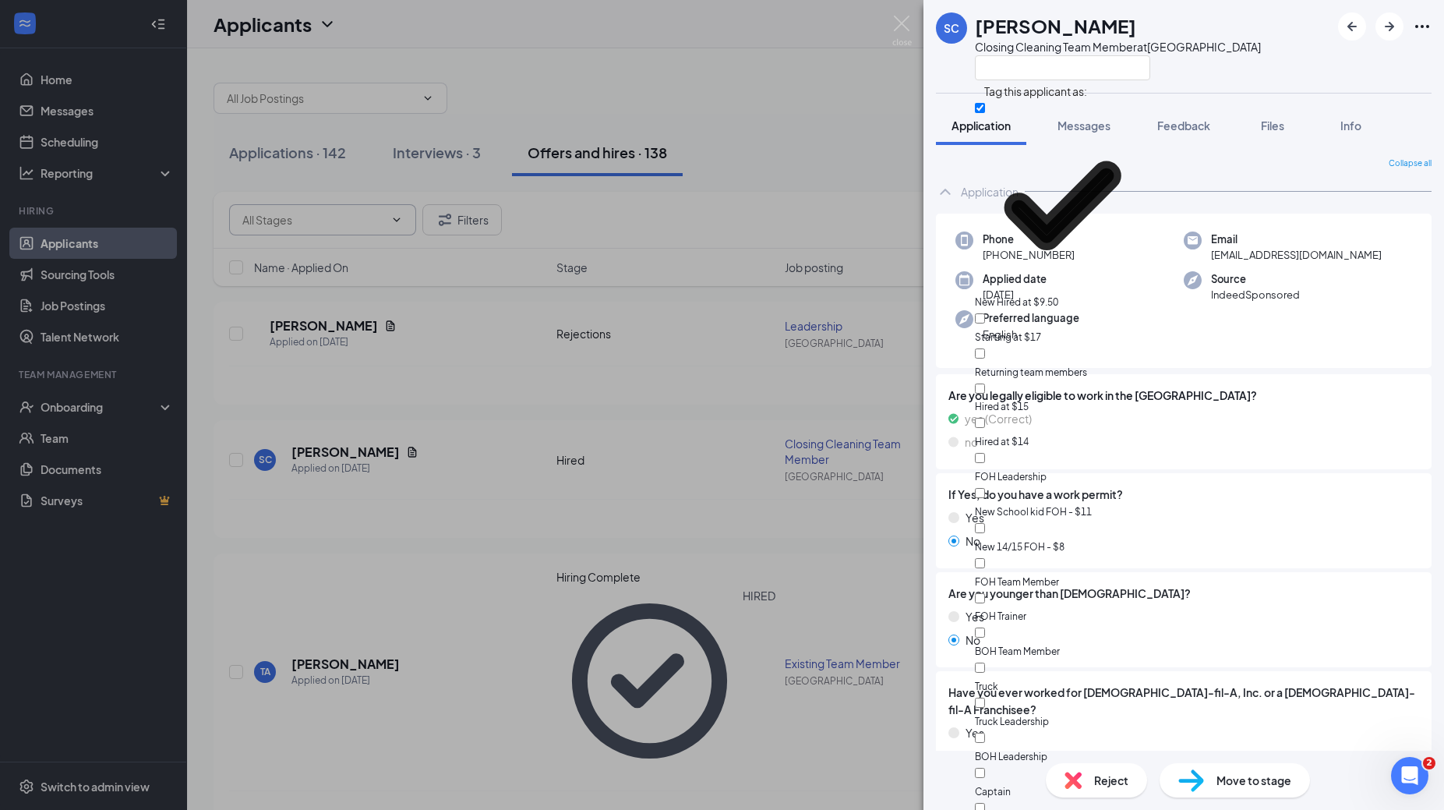
scroll to position [118, 0]
click at [993, 573] on div at bounding box center [1062, 573] width 175 height 0
click at [985, 558] on input "FOH Team Member" at bounding box center [980, 563] width 10 height 10
checkbox input "true"
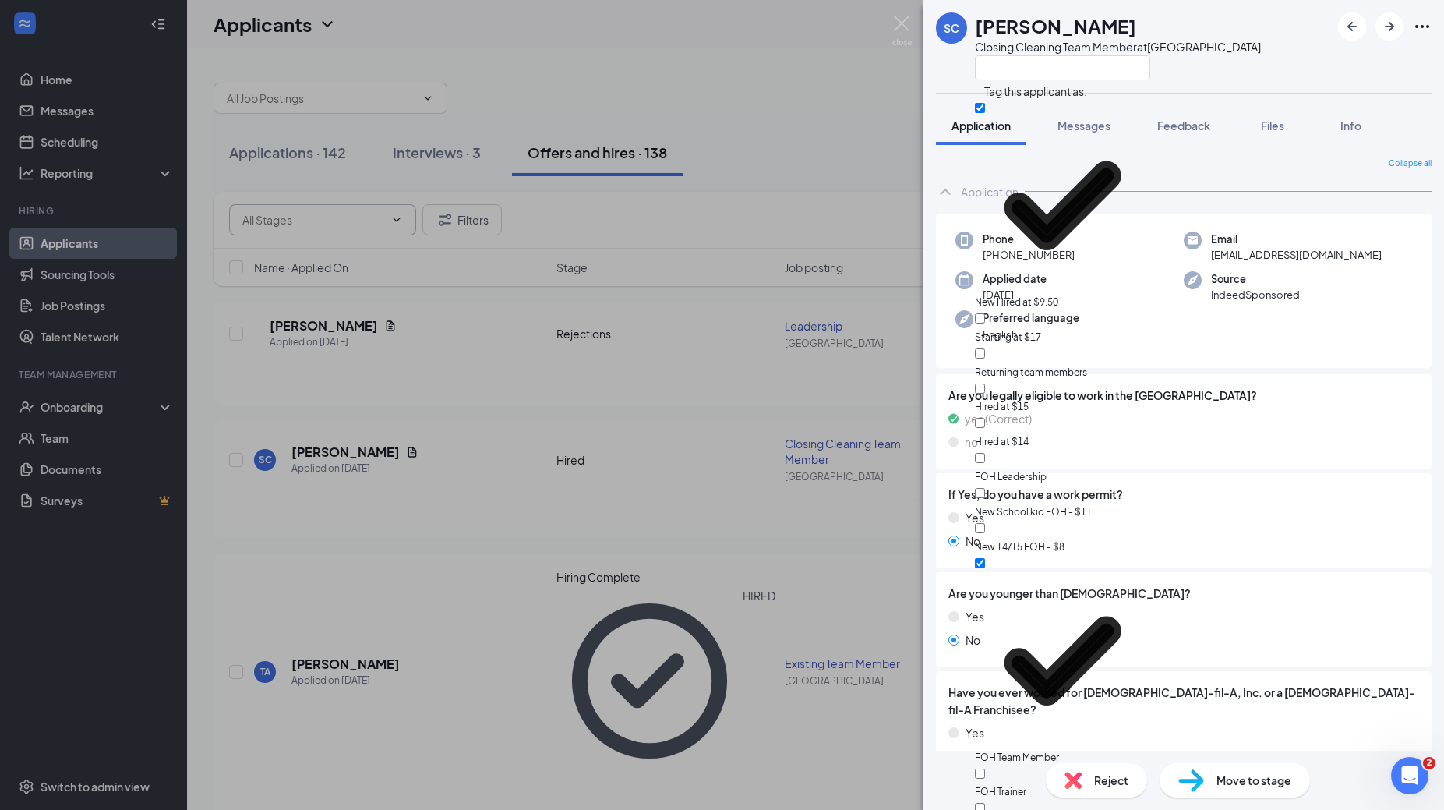
click at [1218, 88] on div "SC [PERSON_NAME] Closing Cleaning Team Member at [GEOGRAPHIC_DATA]" at bounding box center [1183, 46] width 520 height 93
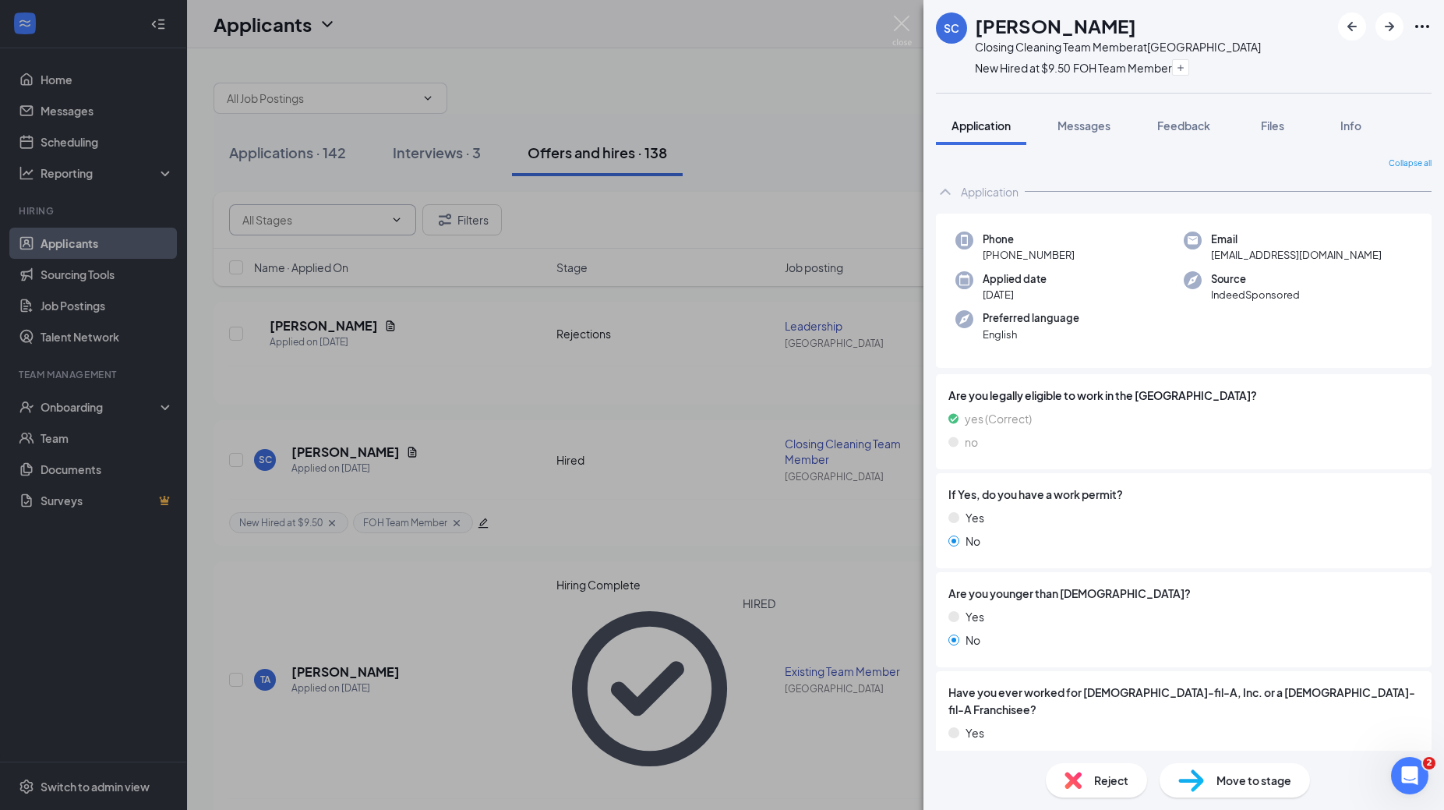
click at [1424, 28] on icon "Ellipses" at bounding box center [1422, 26] width 19 height 19
click at [1279, 61] on link "View full application" at bounding box center [1304, 54] width 101 height 17
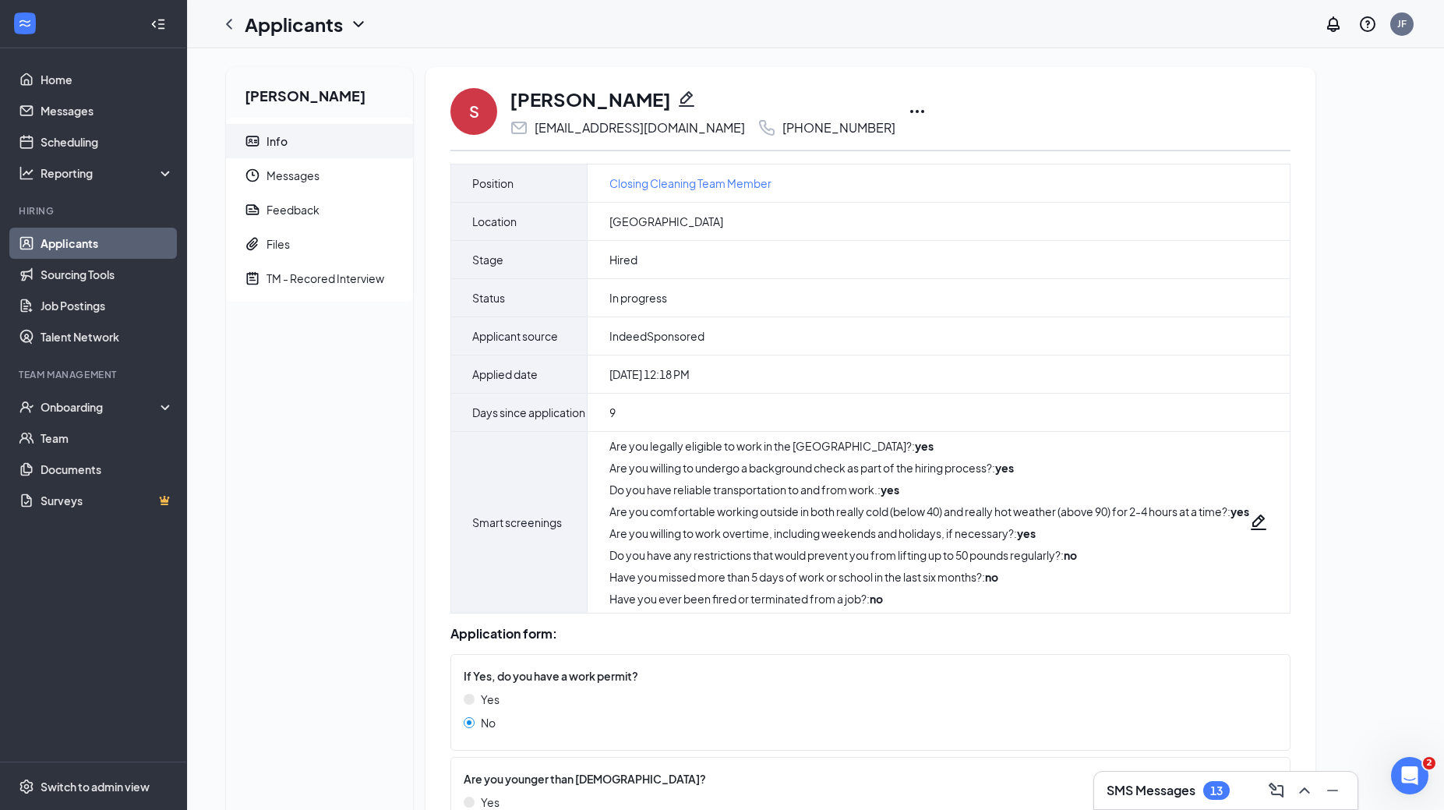
click at [908, 115] on icon "Ellipses" at bounding box center [917, 111] width 19 height 19
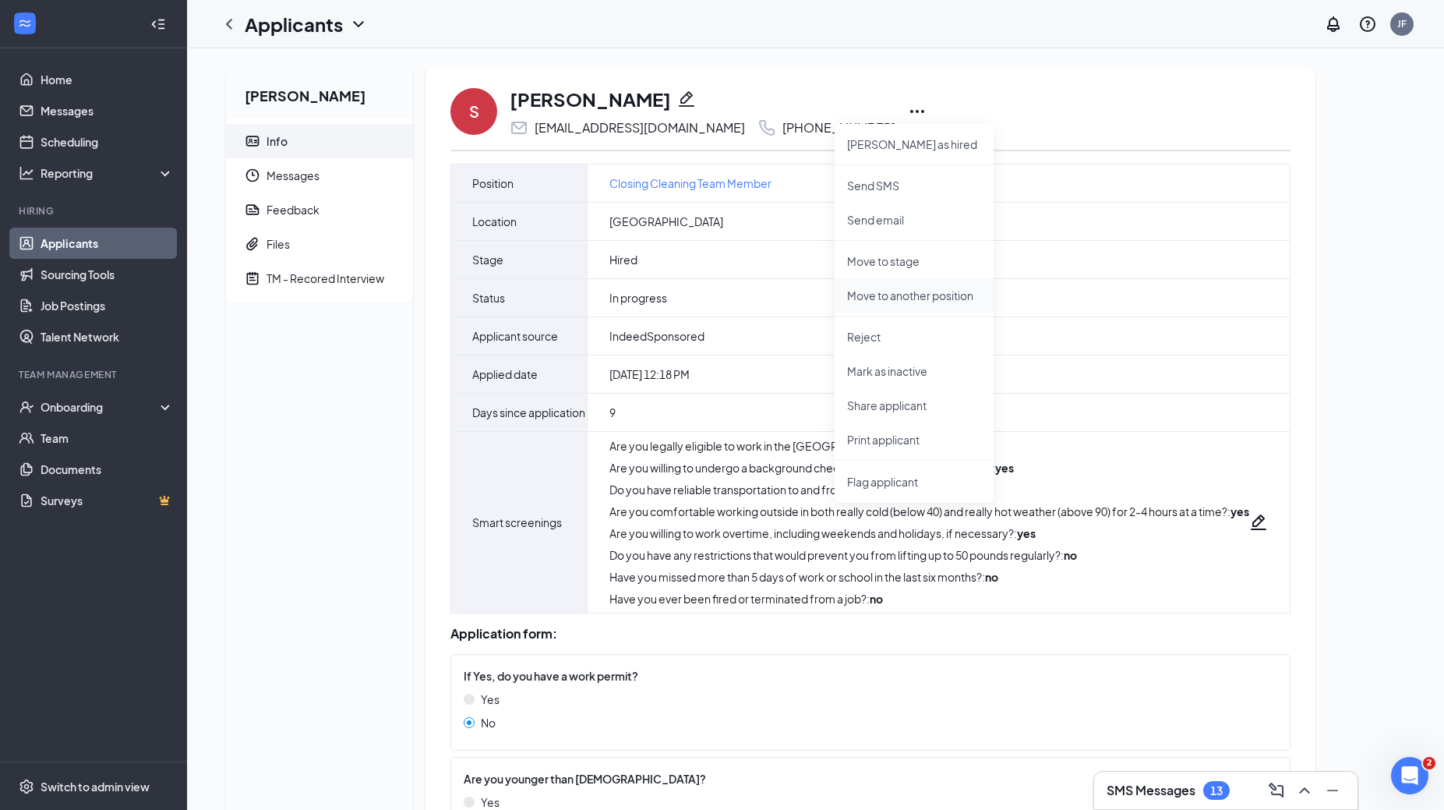
click at [870, 288] on p "Move to another position" at bounding box center [914, 295] width 134 height 16
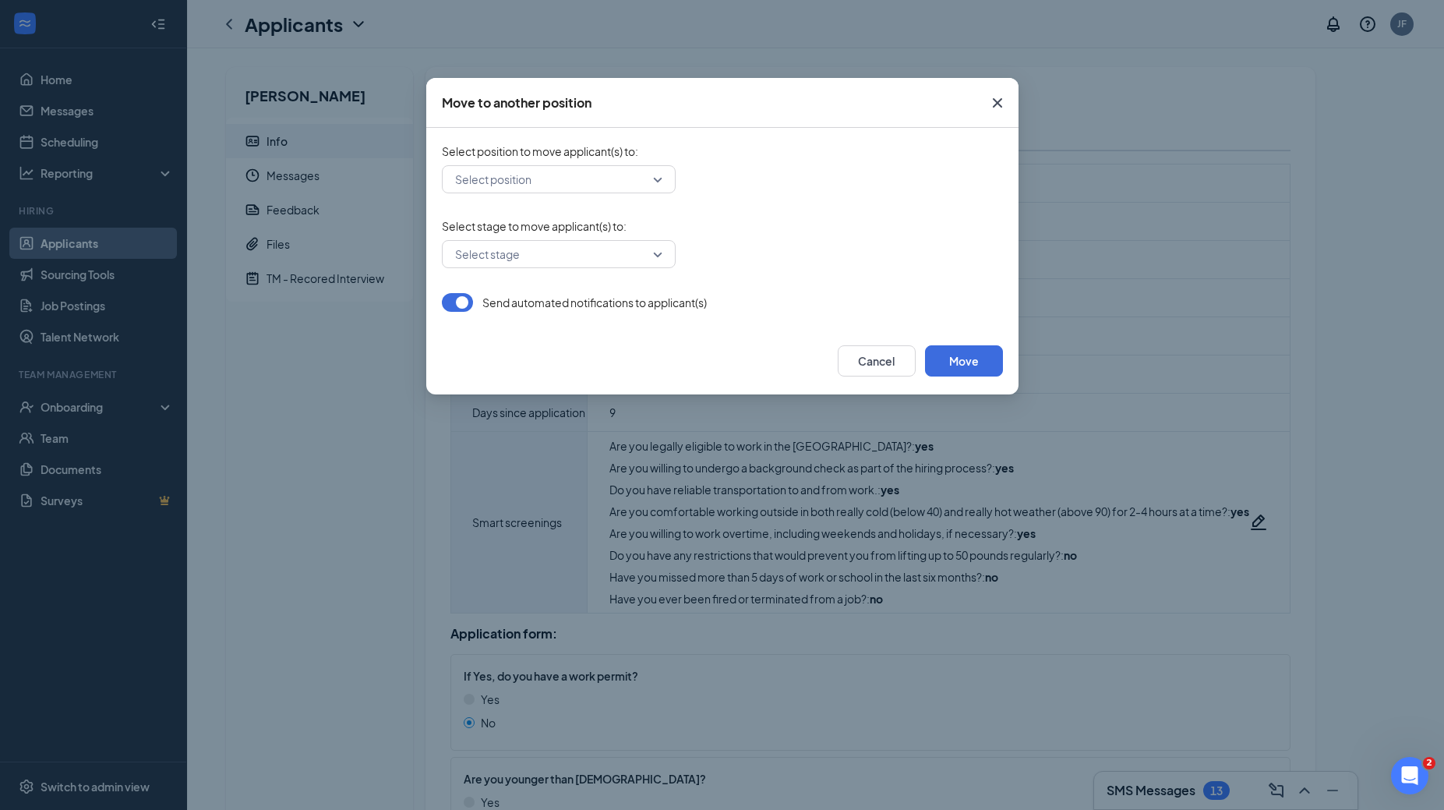
click at [618, 259] on input "search" at bounding box center [553, 254] width 204 height 26
click at [618, 178] on input "search" at bounding box center [553, 179] width 204 height 26
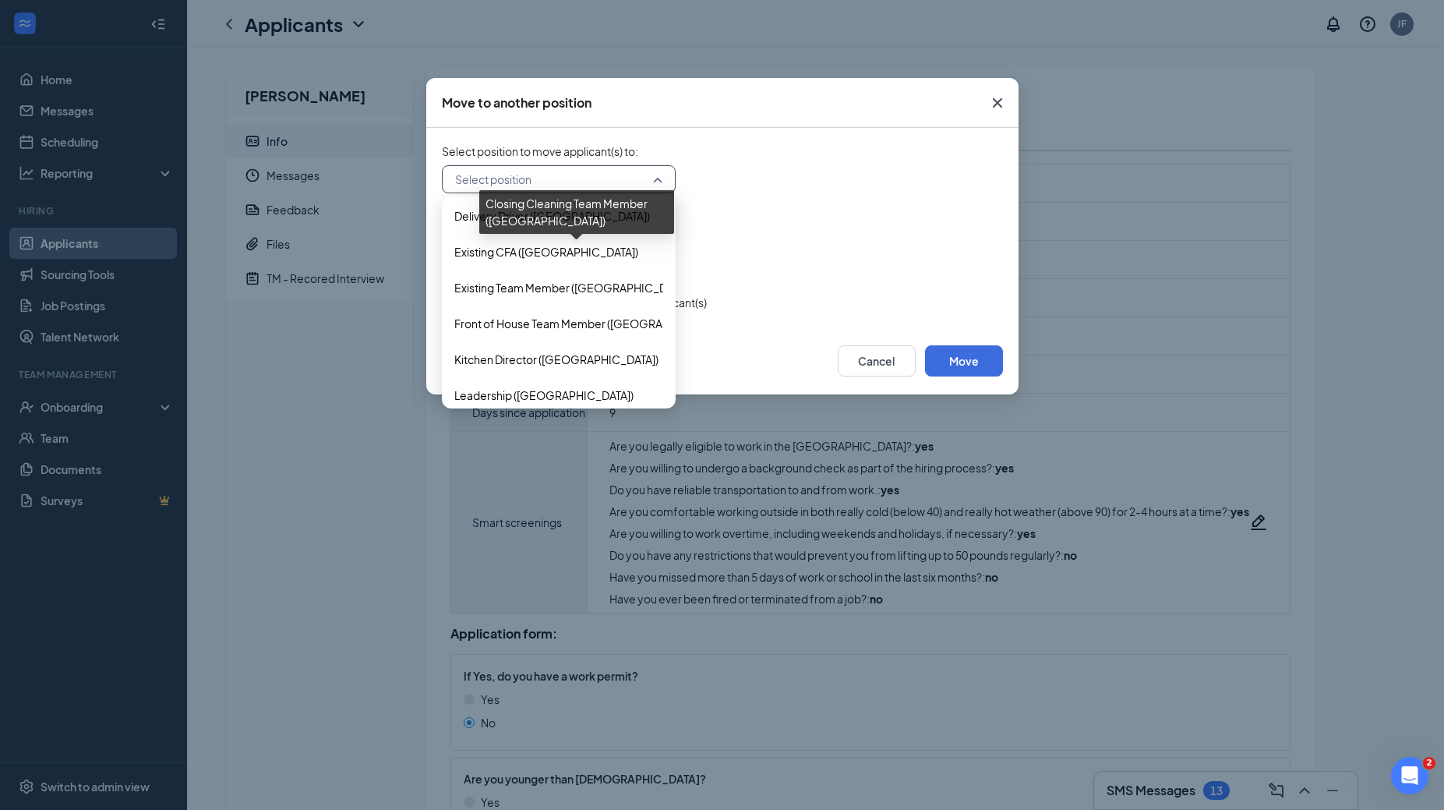
scroll to position [77, 0]
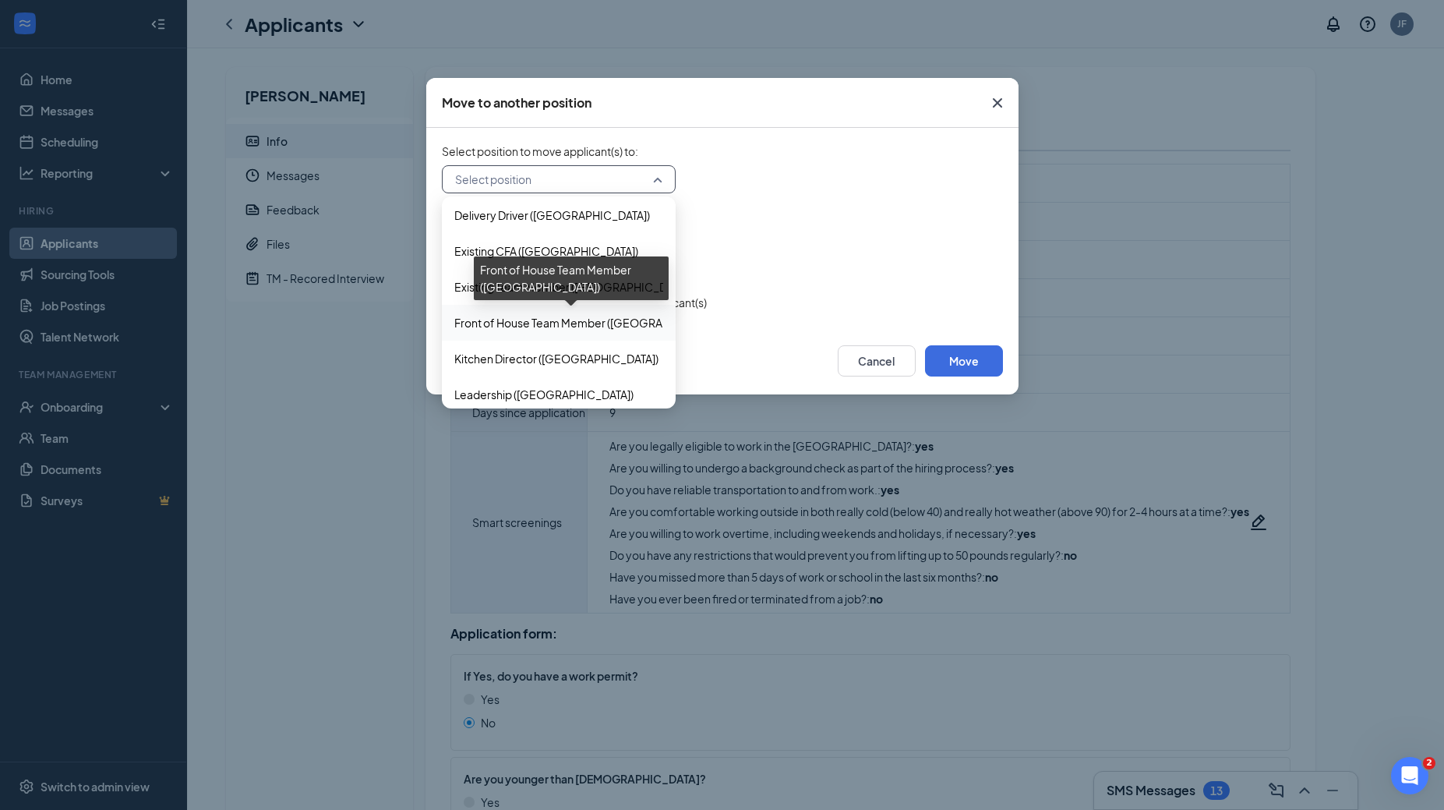
click at [580, 326] on span "Front of House Team Member (Cascade Road)" at bounding box center [590, 322] width 273 height 17
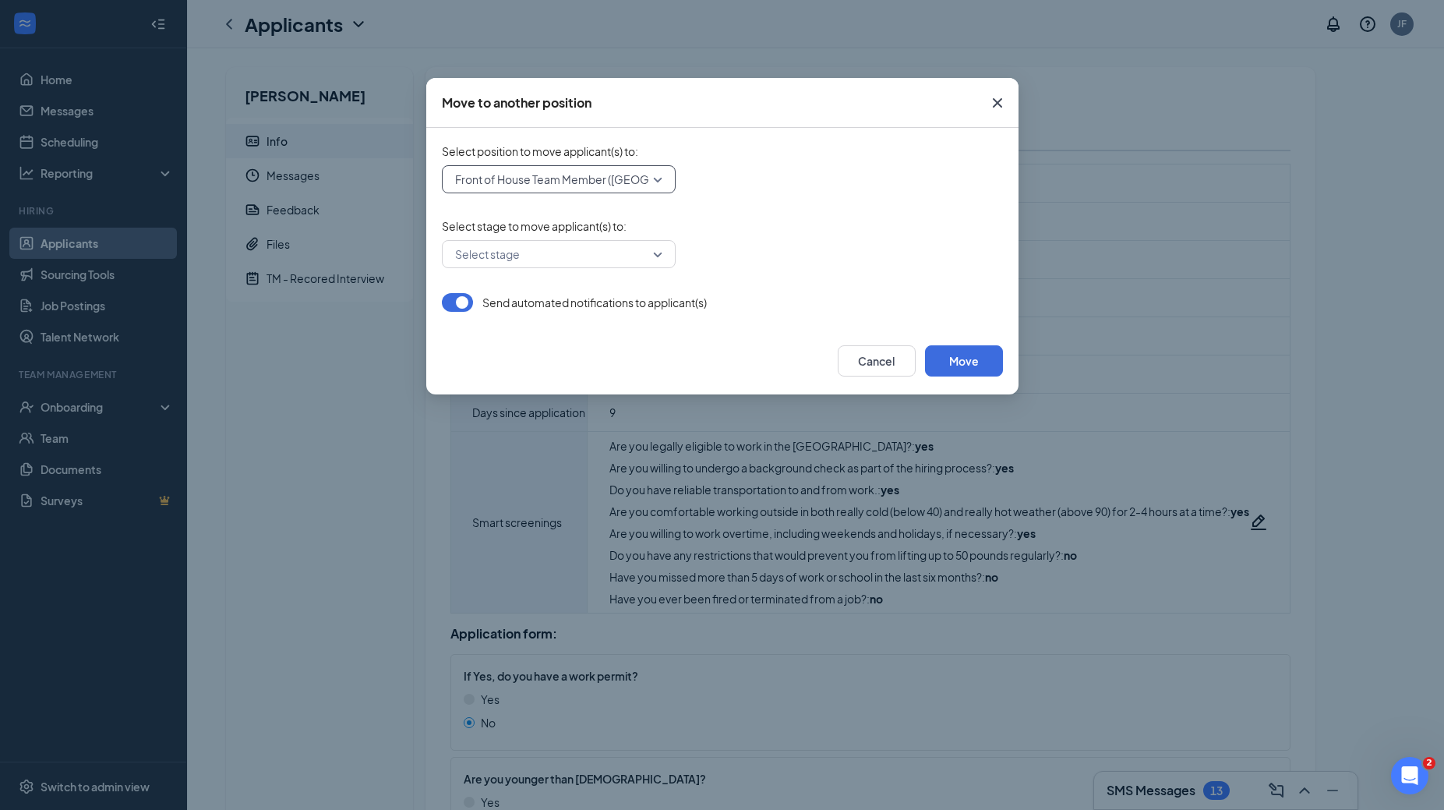
click at [652, 254] on input "search" at bounding box center [553, 254] width 204 height 26
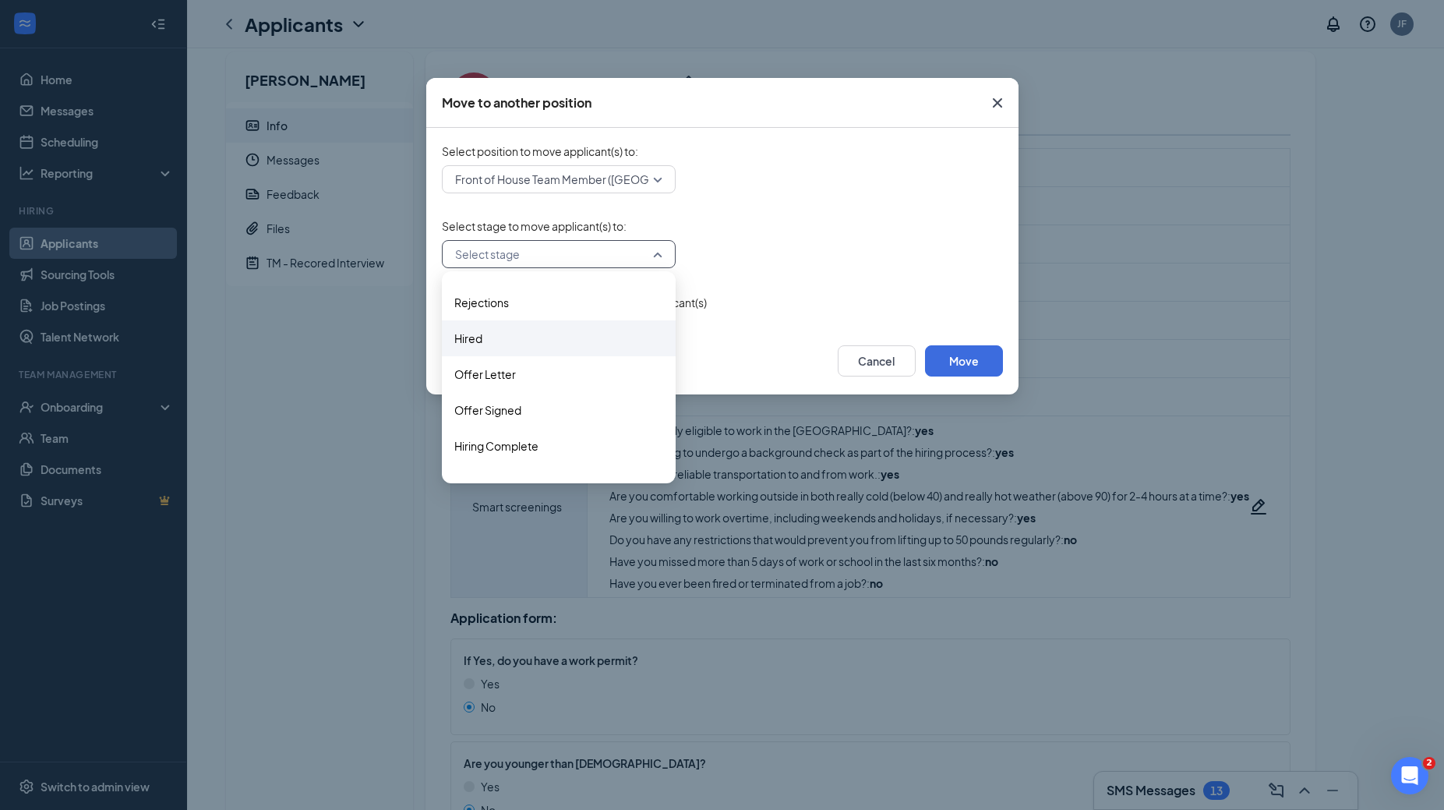
scroll to position [138, 0]
click at [600, 339] on span "Hired" at bounding box center [558, 336] width 209 height 17
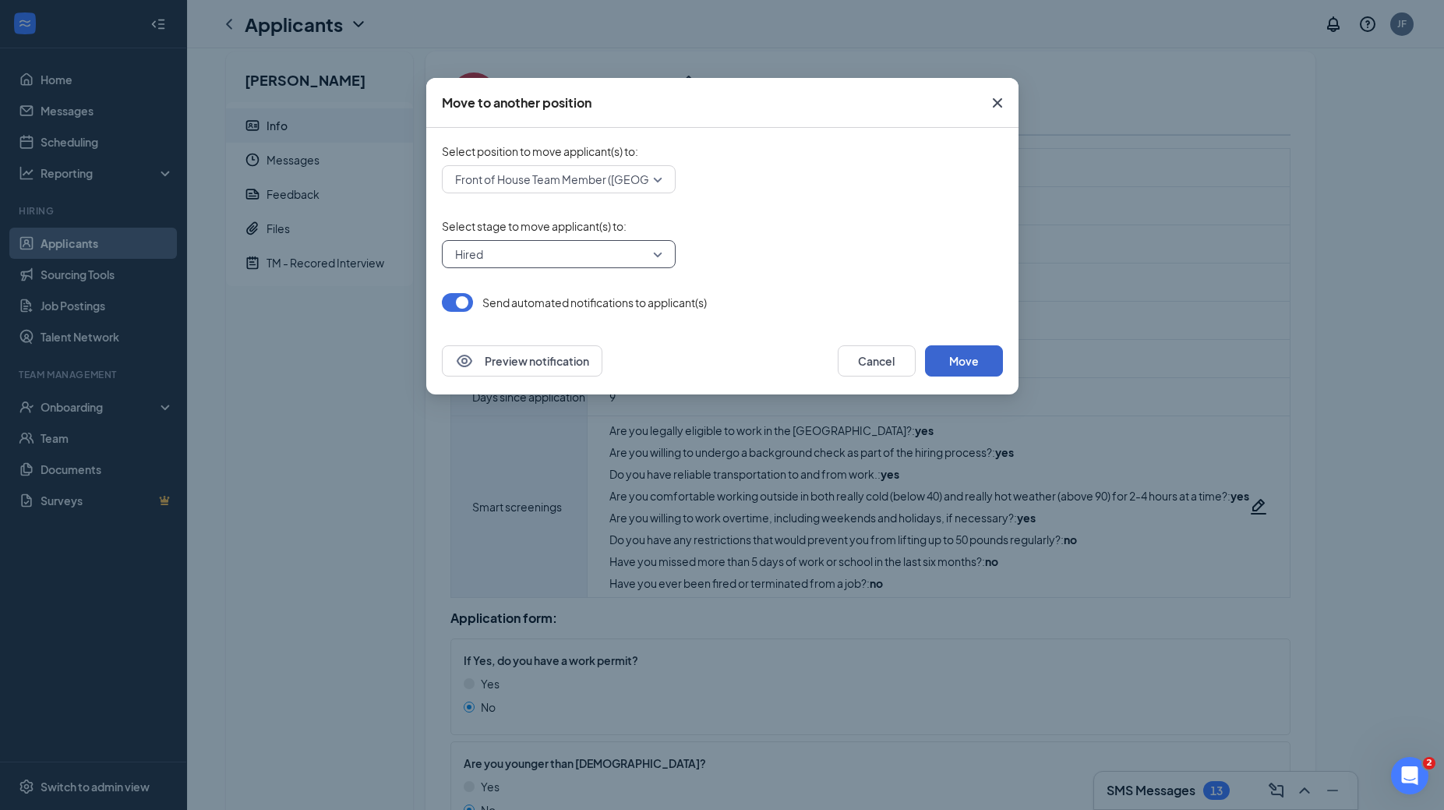
click at [927, 363] on button "Move" at bounding box center [964, 360] width 78 height 31
